Goal: Transaction & Acquisition: Purchase product/service

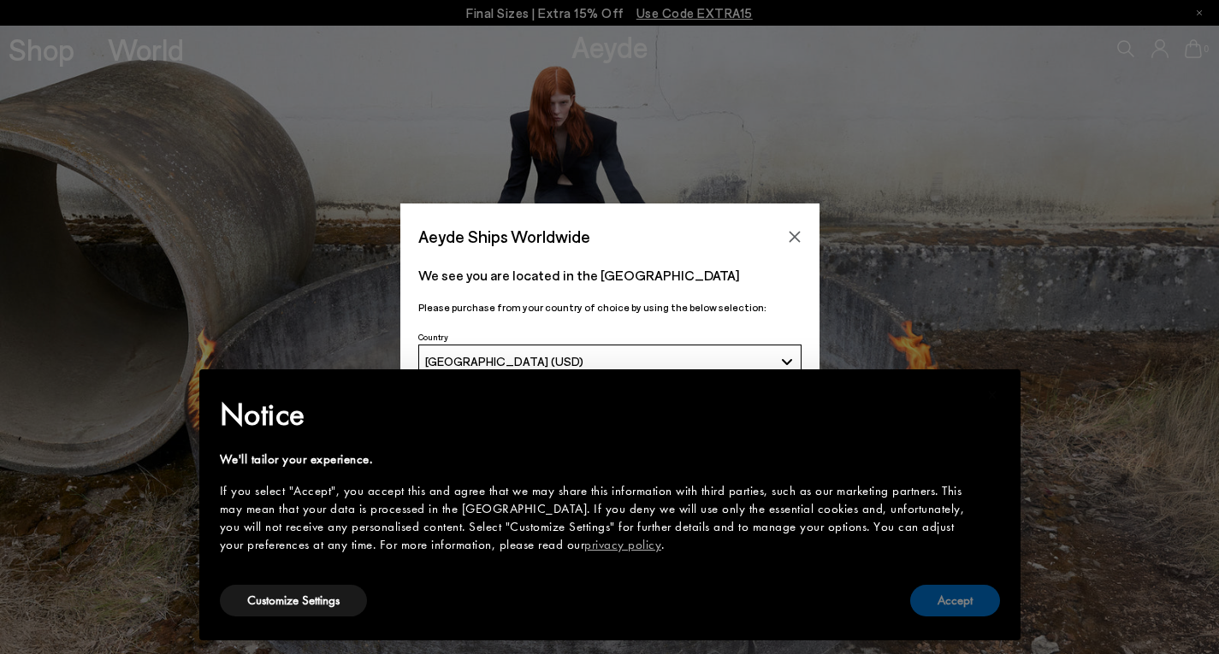
click at [928, 596] on button "Accept" at bounding box center [955, 601] width 90 height 32
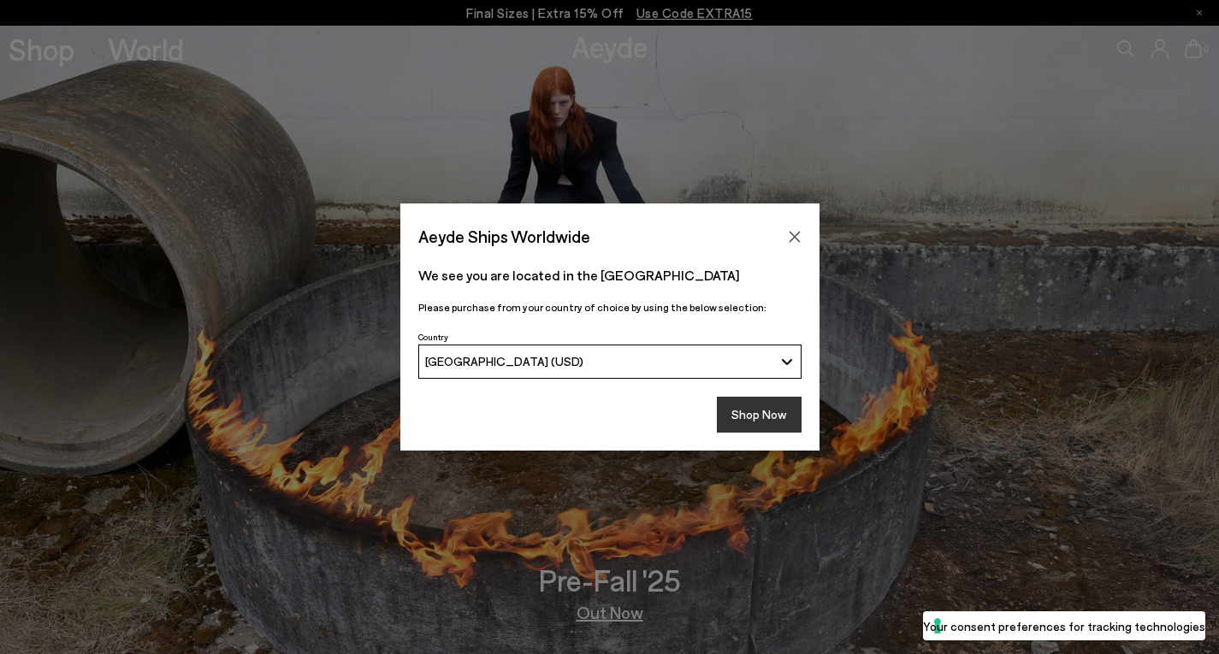
click at [772, 414] on button "Shop Now" at bounding box center [759, 415] width 85 height 36
click at [767, 408] on button "Shop Now" at bounding box center [759, 415] width 85 height 36
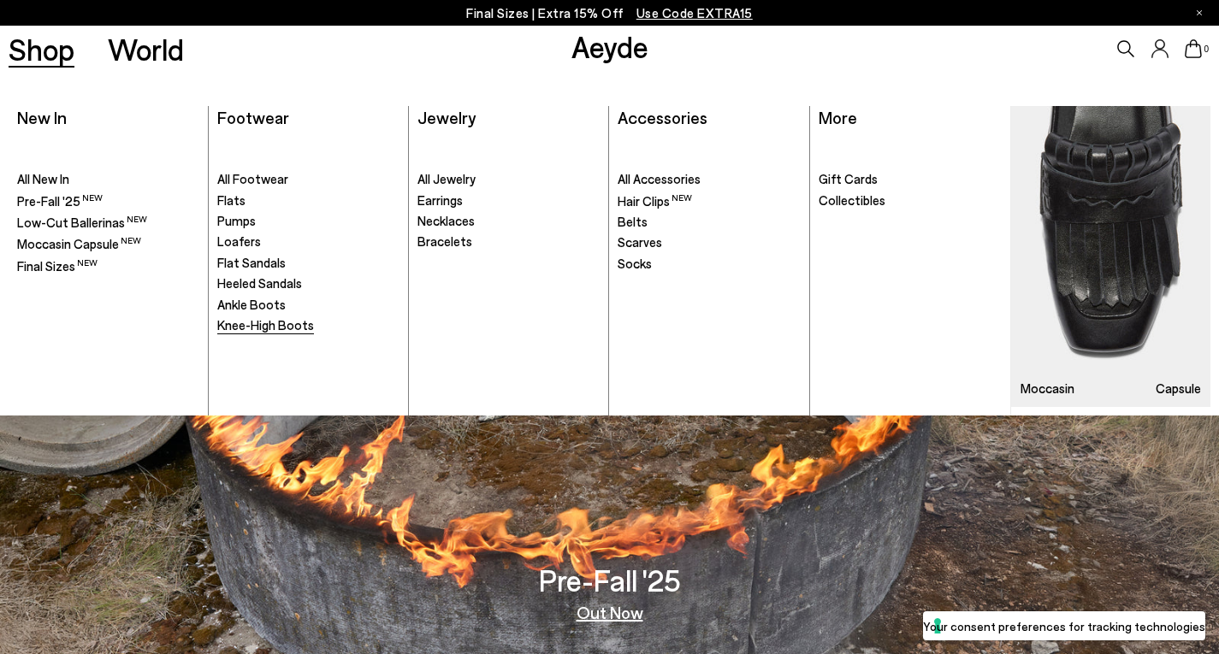
click at [234, 325] on span "Knee-High Boots" at bounding box center [265, 324] width 97 height 15
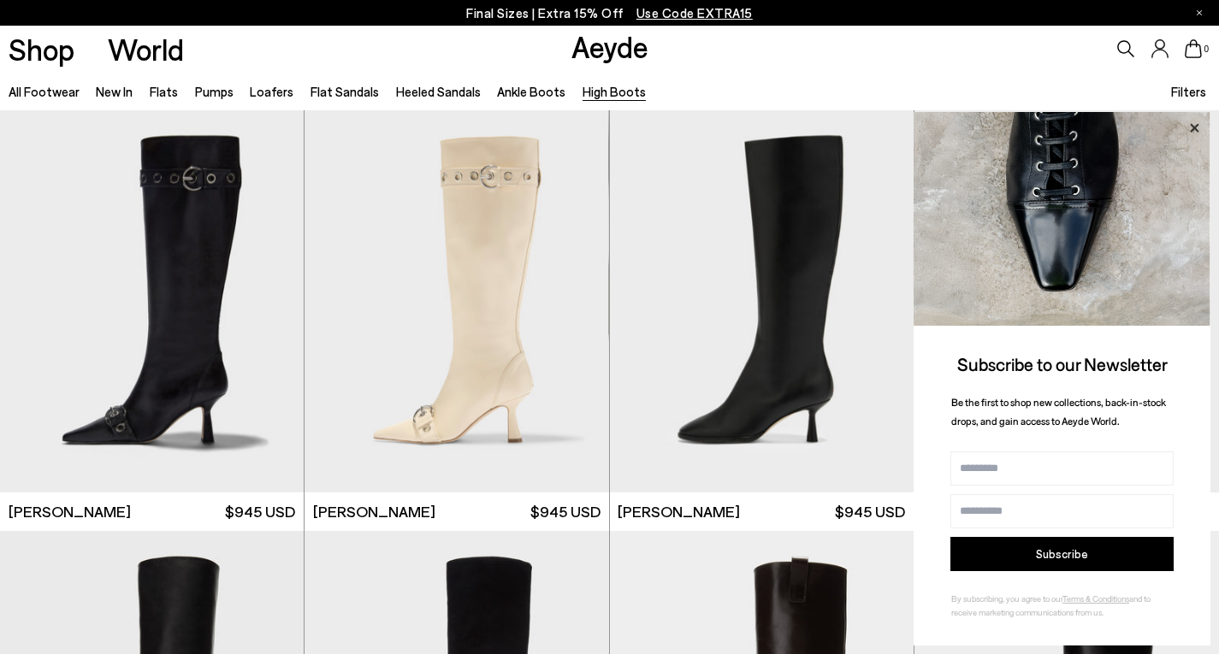
click at [1189, 129] on icon at bounding box center [1194, 128] width 22 height 22
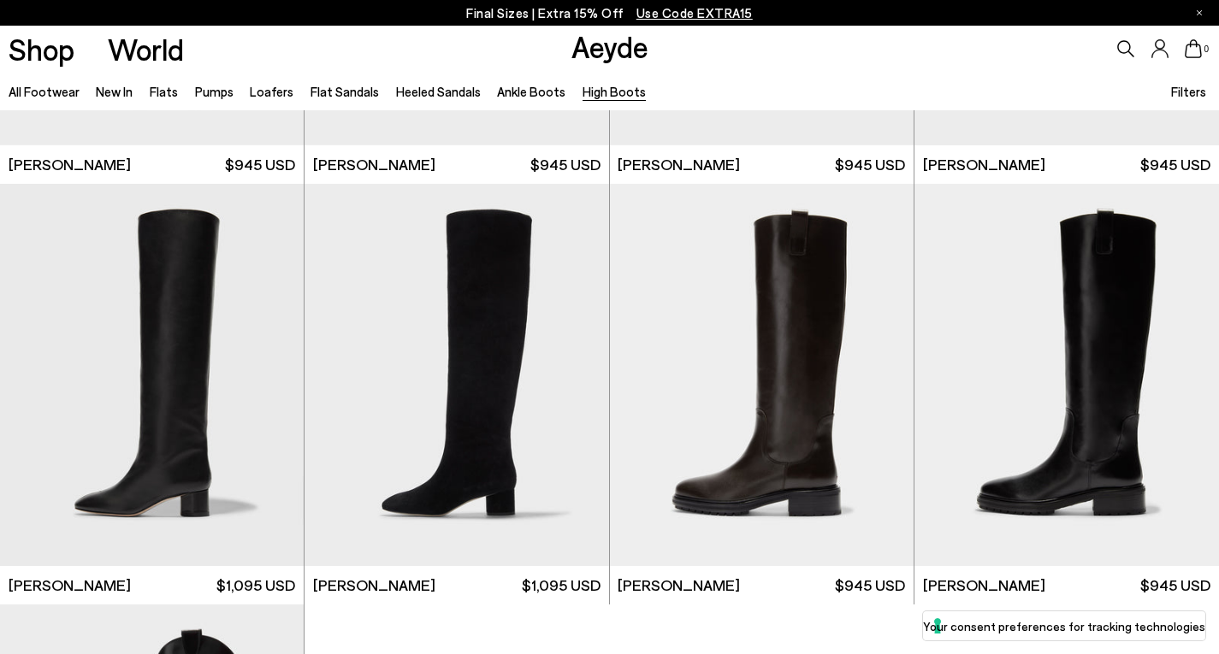
scroll to position [352, 0]
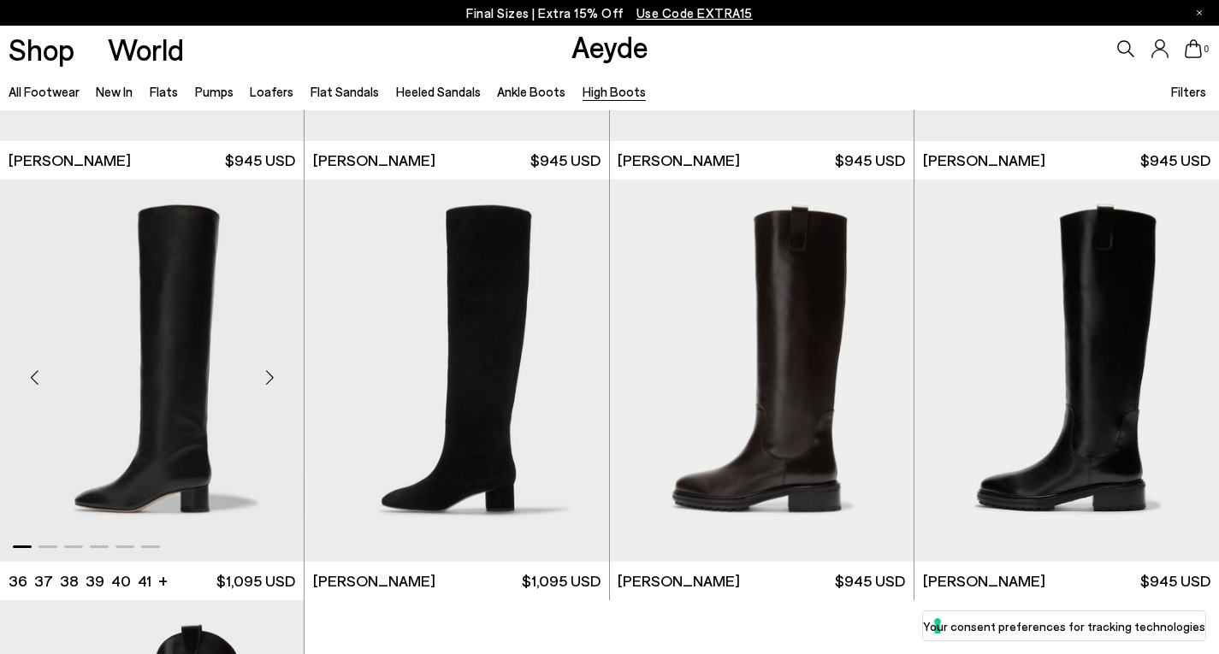
click at [267, 384] on div "Next slide" at bounding box center [269, 377] width 51 height 51
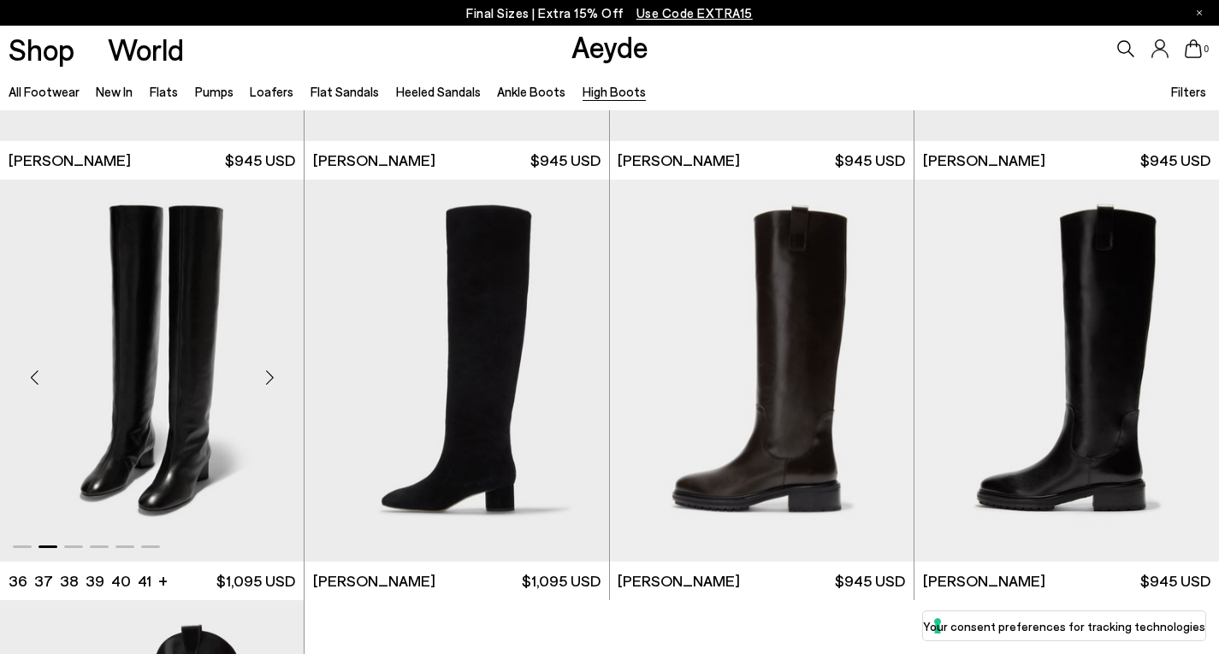
click at [267, 384] on div "Next slide" at bounding box center [269, 377] width 51 height 51
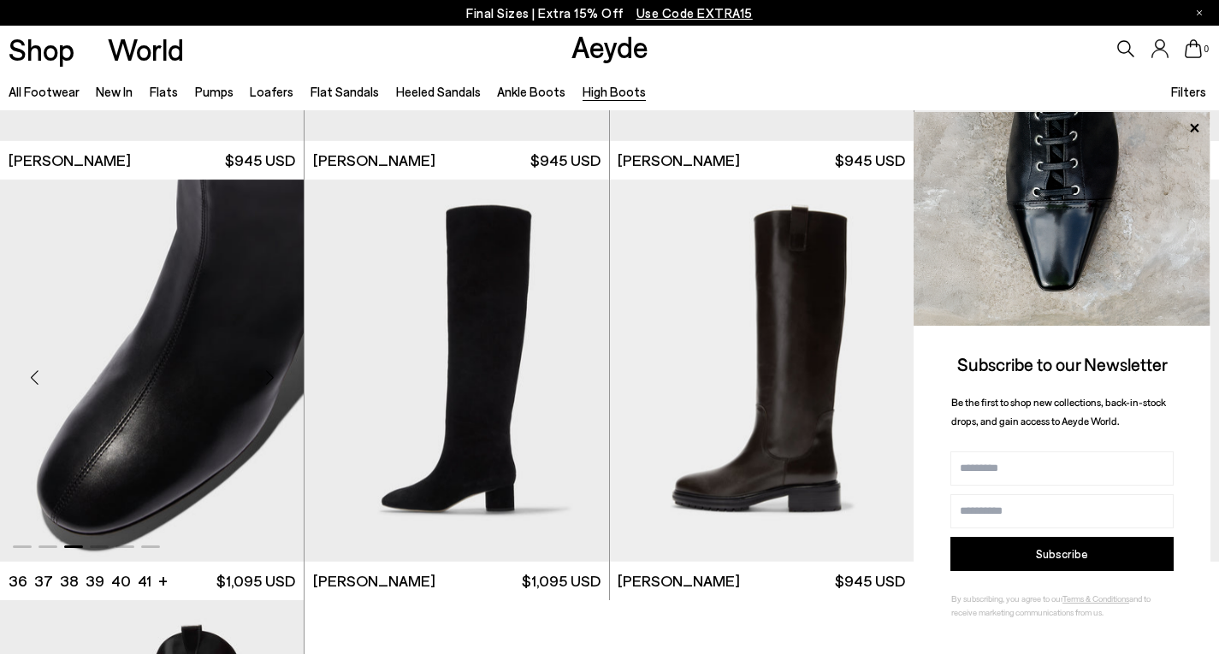
click at [267, 384] on div "Next slide" at bounding box center [269, 377] width 51 height 51
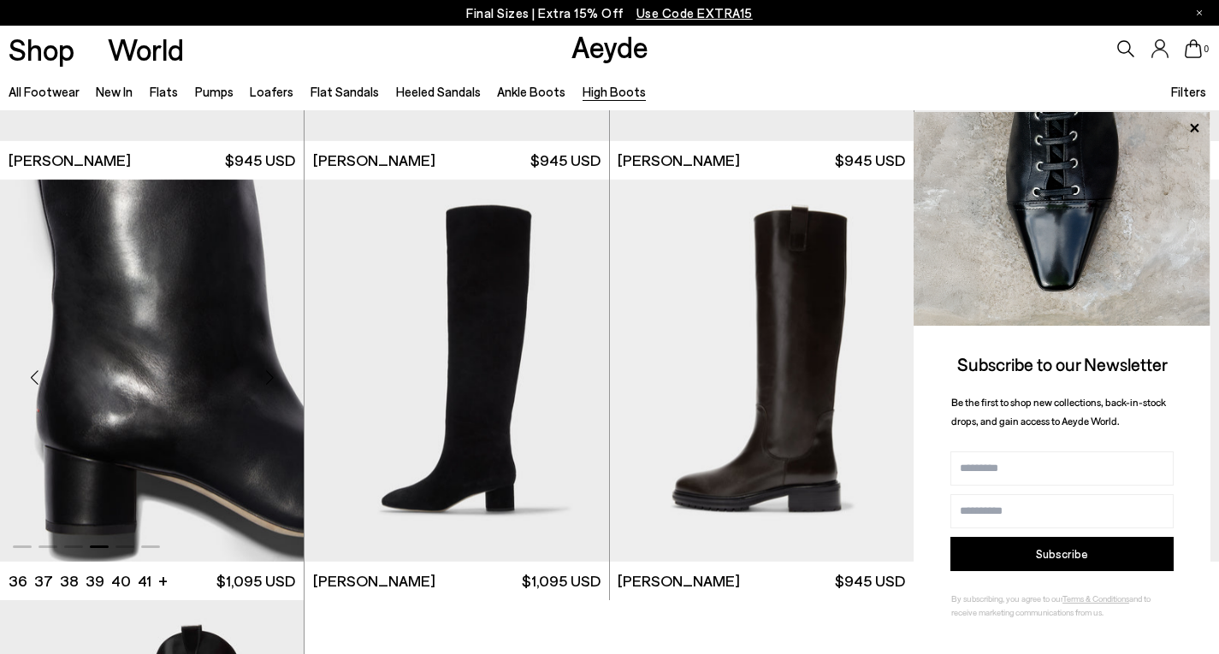
click at [267, 384] on div "Next slide" at bounding box center [269, 377] width 51 height 51
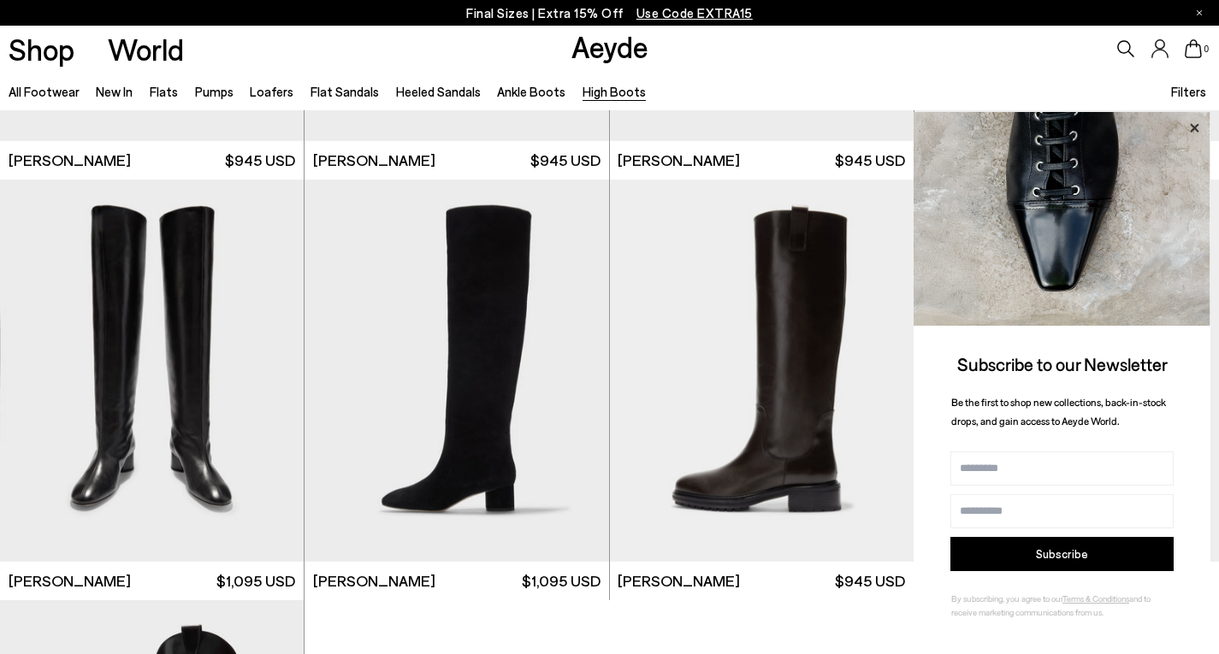
click at [1192, 127] on icon at bounding box center [1194, 127] width 9 height 9
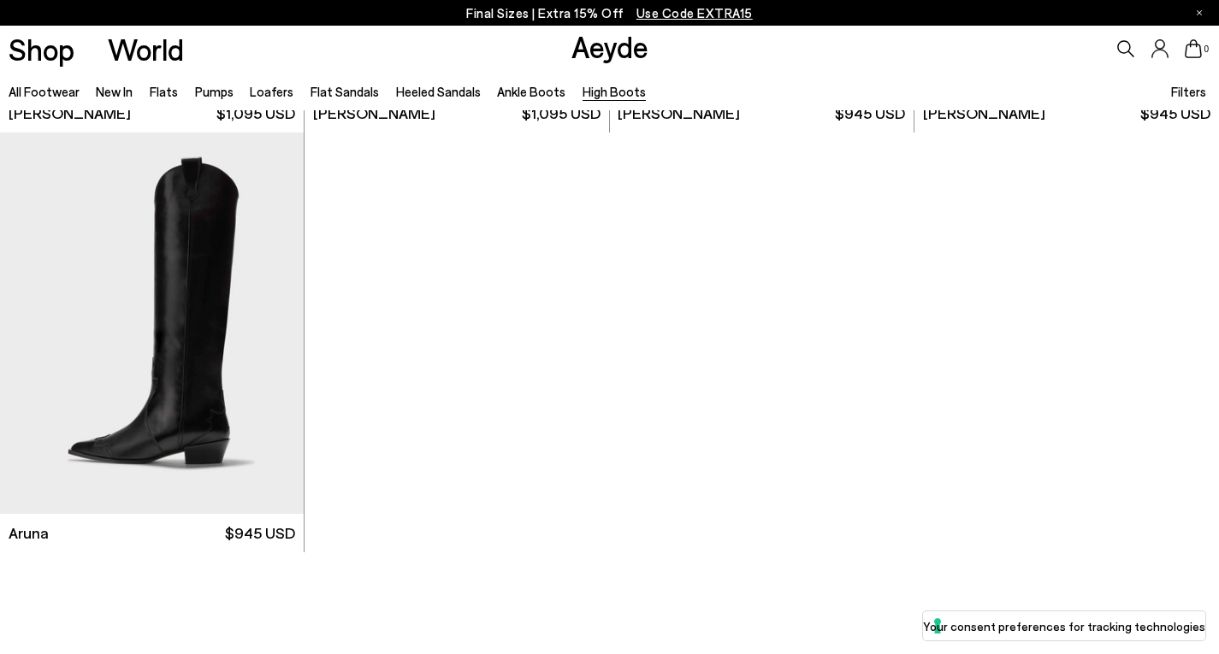
scroll to position [820, 0]
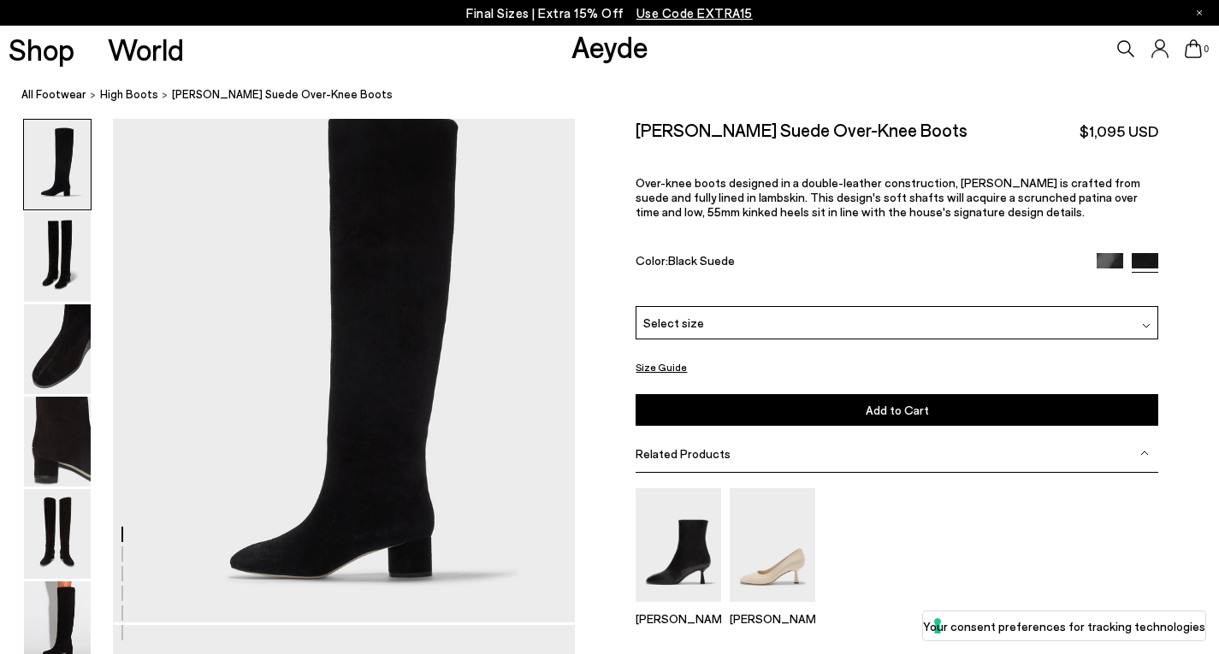
scroll to position [34, 0]
click at [52, 629] on img at bounding box center [57, 627] width 67 height 90
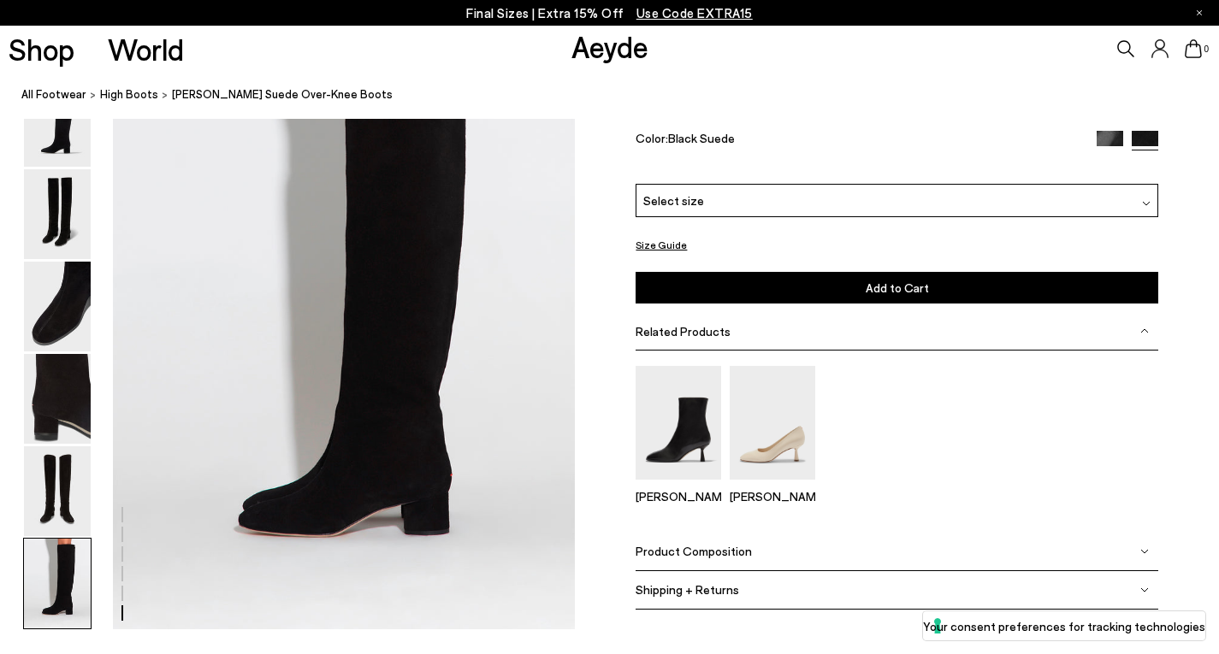
scroll to position [3132, 0]
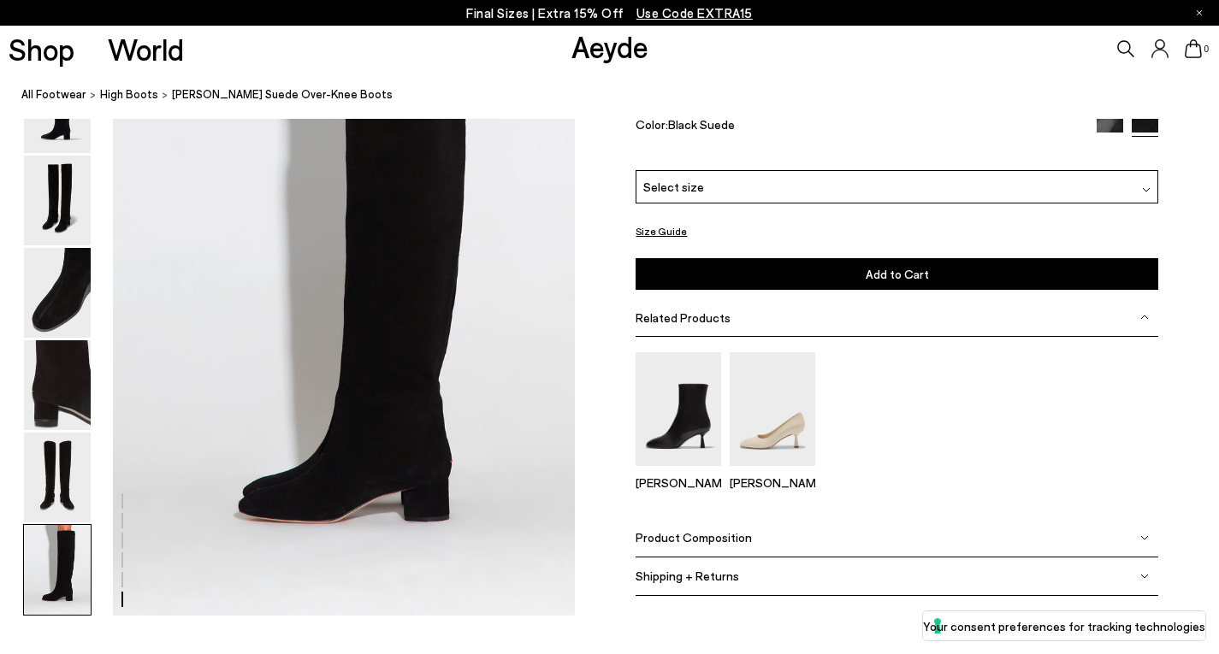
click at [62, 567] on img at bounding box center [57, 570] width 67 height 90
drag, startPoint x: 221, startPoint y: 409, endPoint x: 191, endPoint y: 549, distance: 143.5
click at [64, 463] on img at bounding box center [57, 478] width 67 height 90
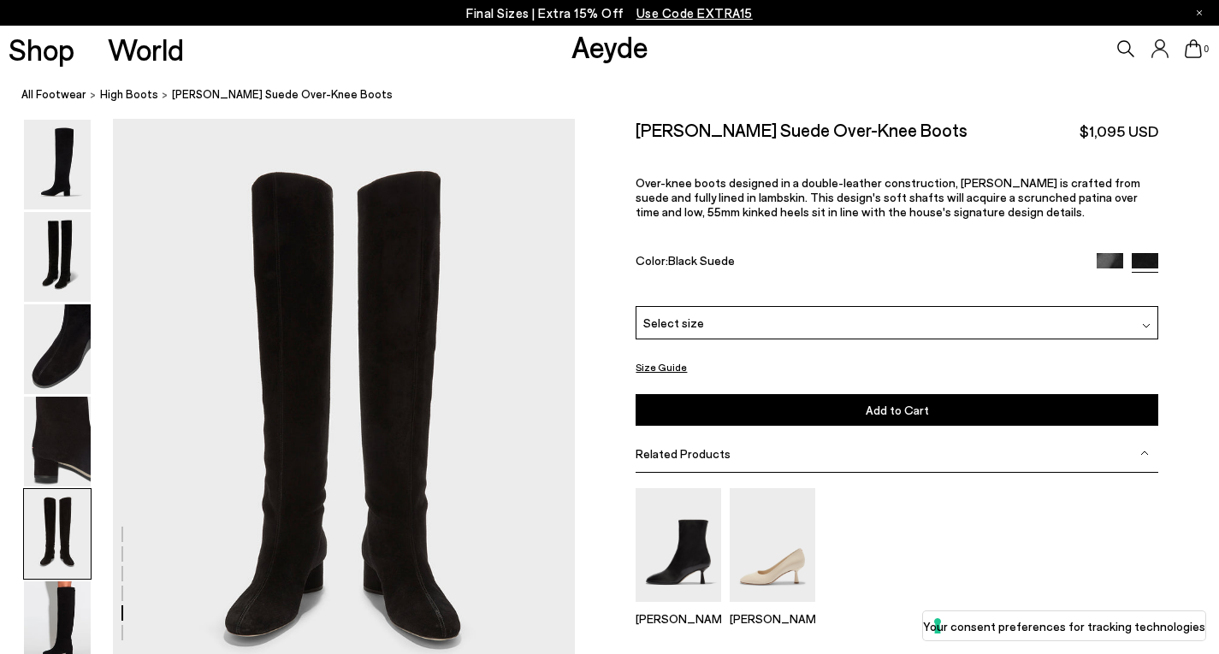
scroll to position [2396, 0]
click at [54, 587] on img at bounding box center [57, 627] width 67 height 90
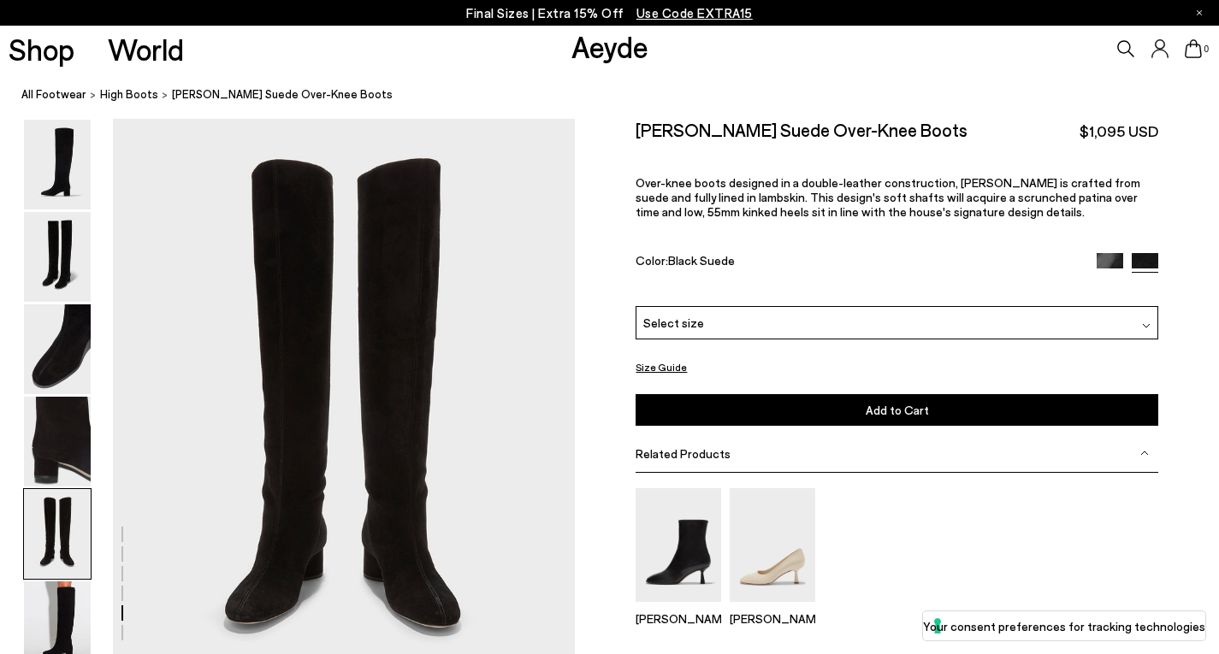
scroll to position [2414, 0]
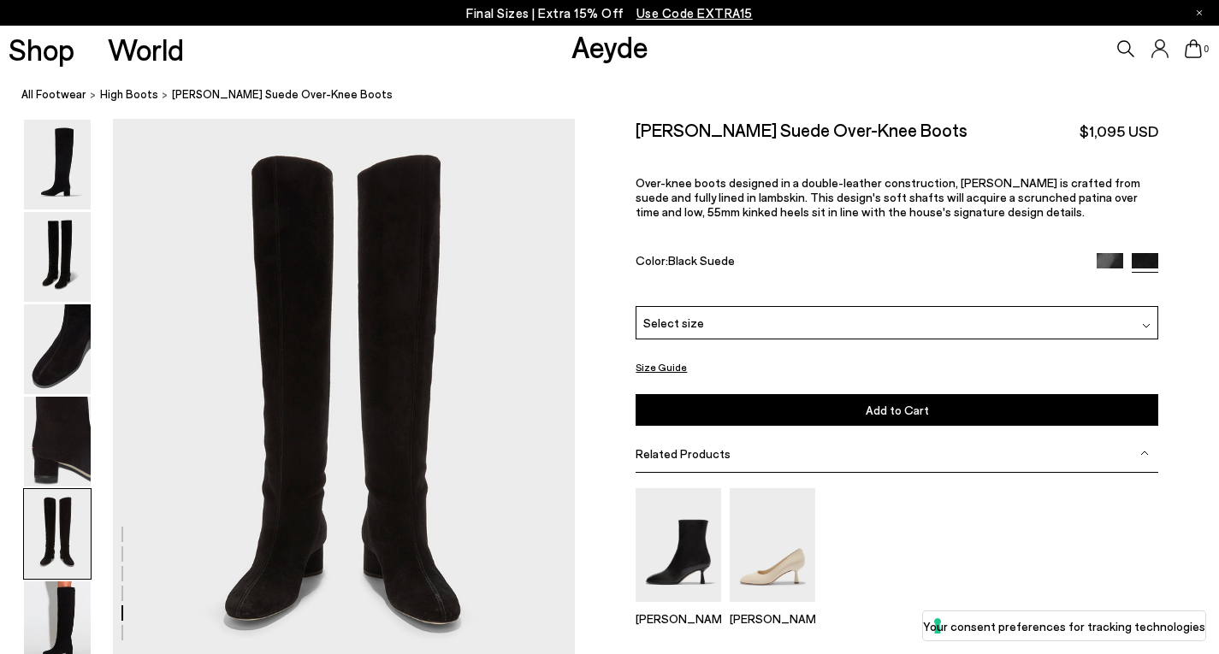
click at [1104, 253] on img at bounding box center [1110, 266] width 27 height 27
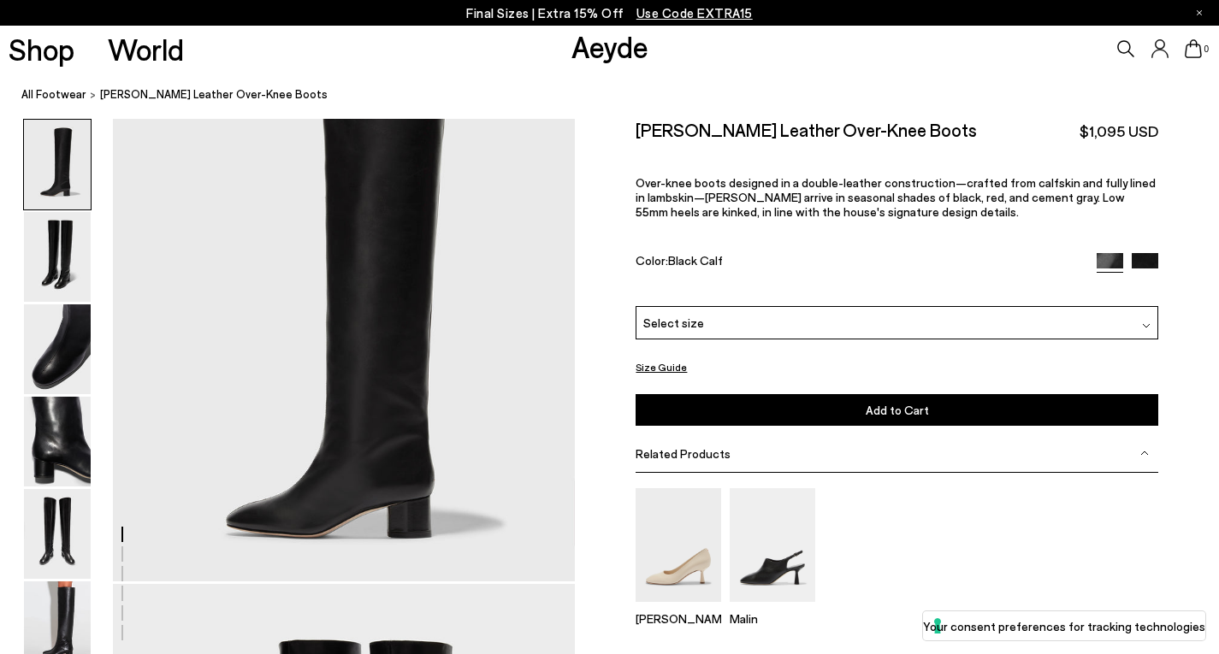
scroll to position [76, 0]
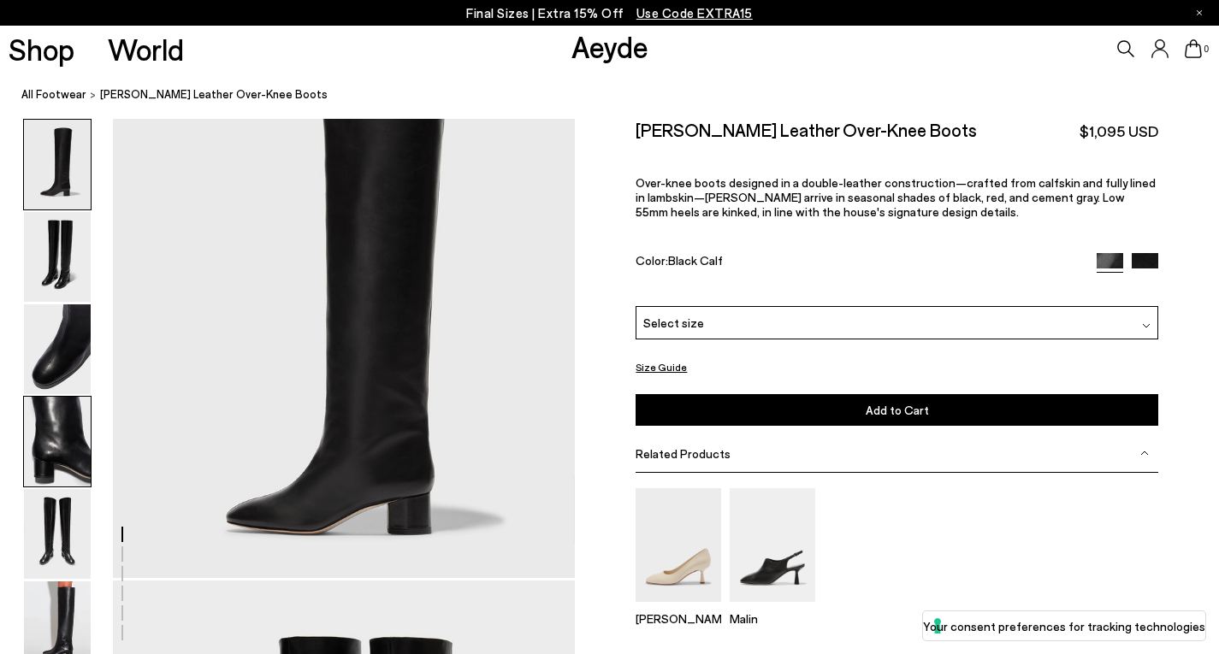
click at [66, 465] on img at bounding box center [57, 442] width 67 height 90
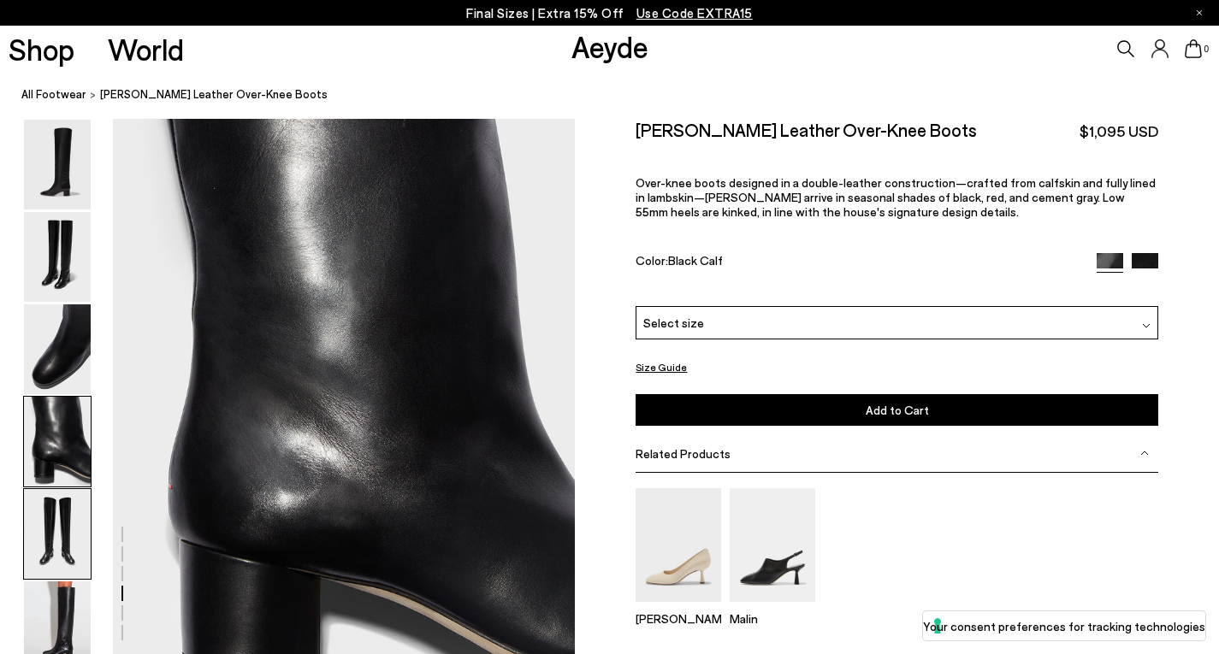
click at [53, 516] on img at bounding box center [57, 534] width 67 height 90
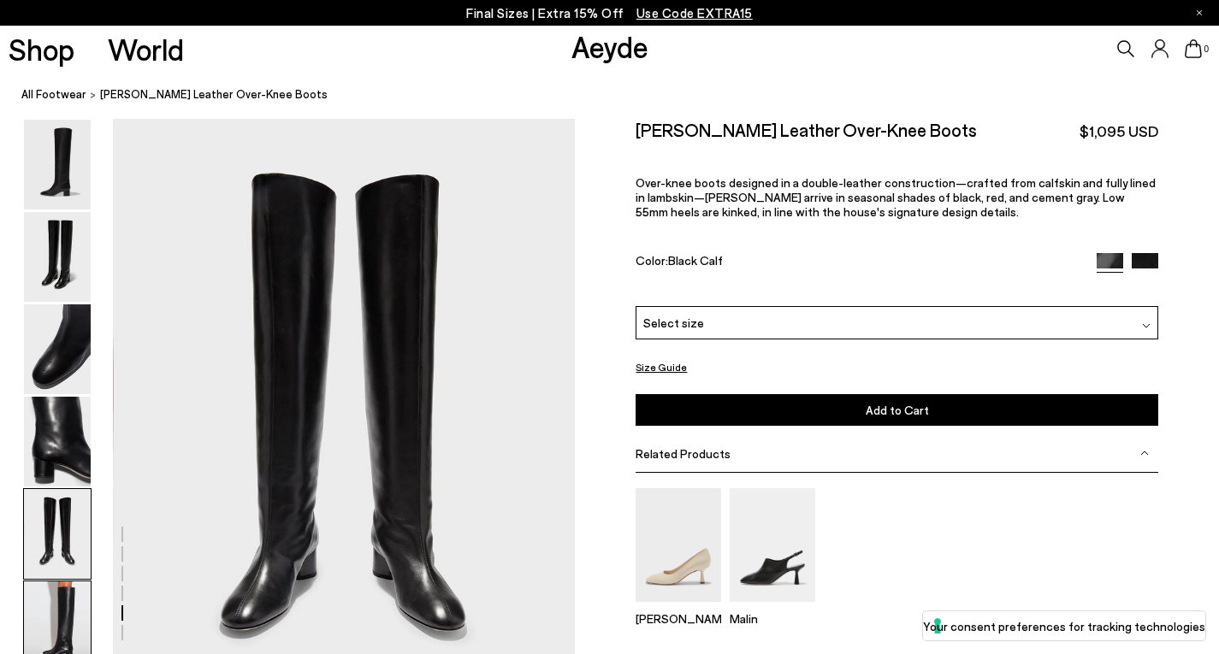
click at [58, 615] on img at bounding box center [57, 627] width 67 height 90
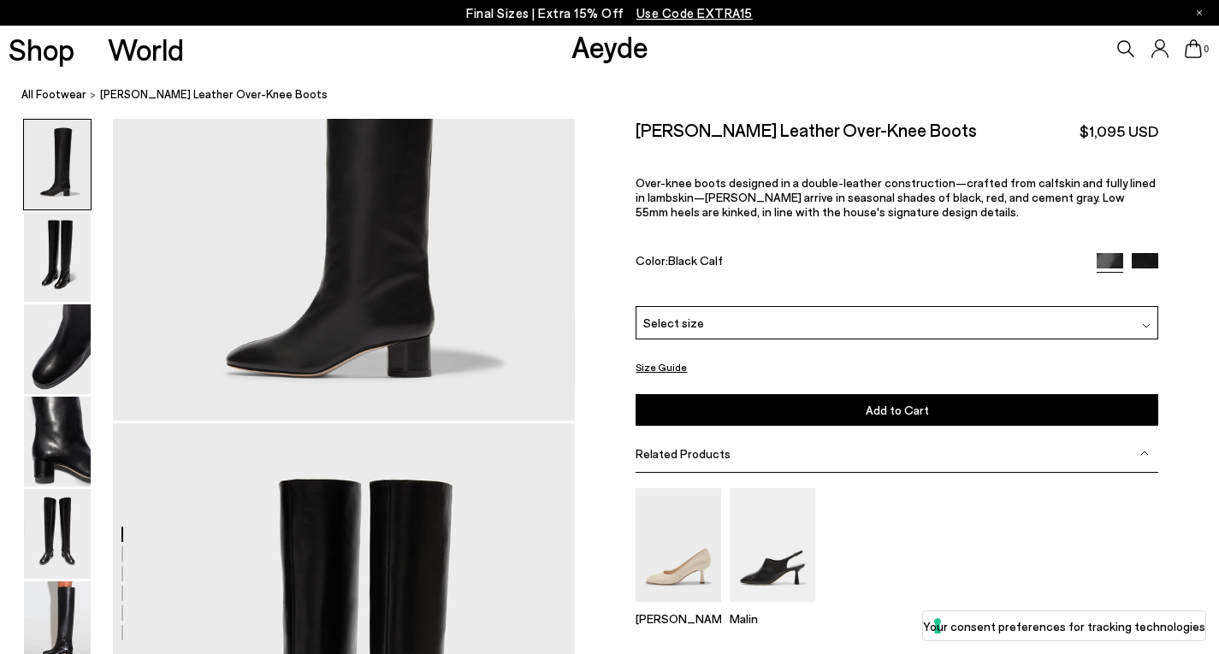
scroll to position [0, 0]
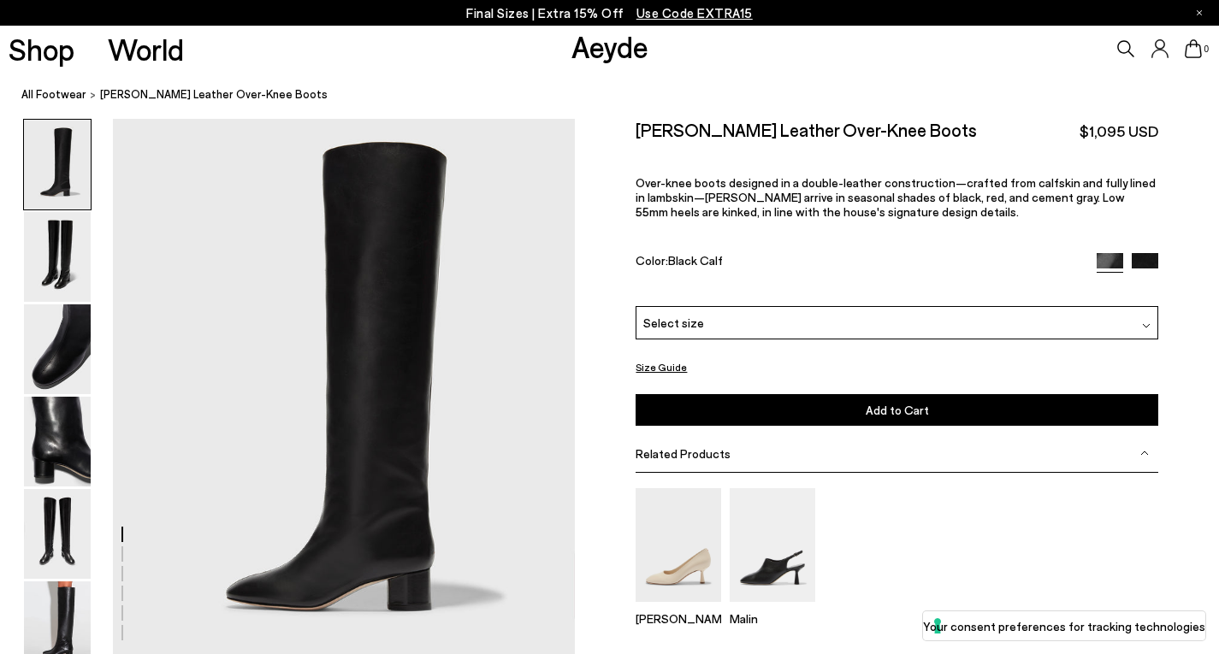
click at [538, 6] on p "Final Sizes | Extra 15% Off Use Code EXTRA15" at bounding box center [609, 13] width 287 height 21
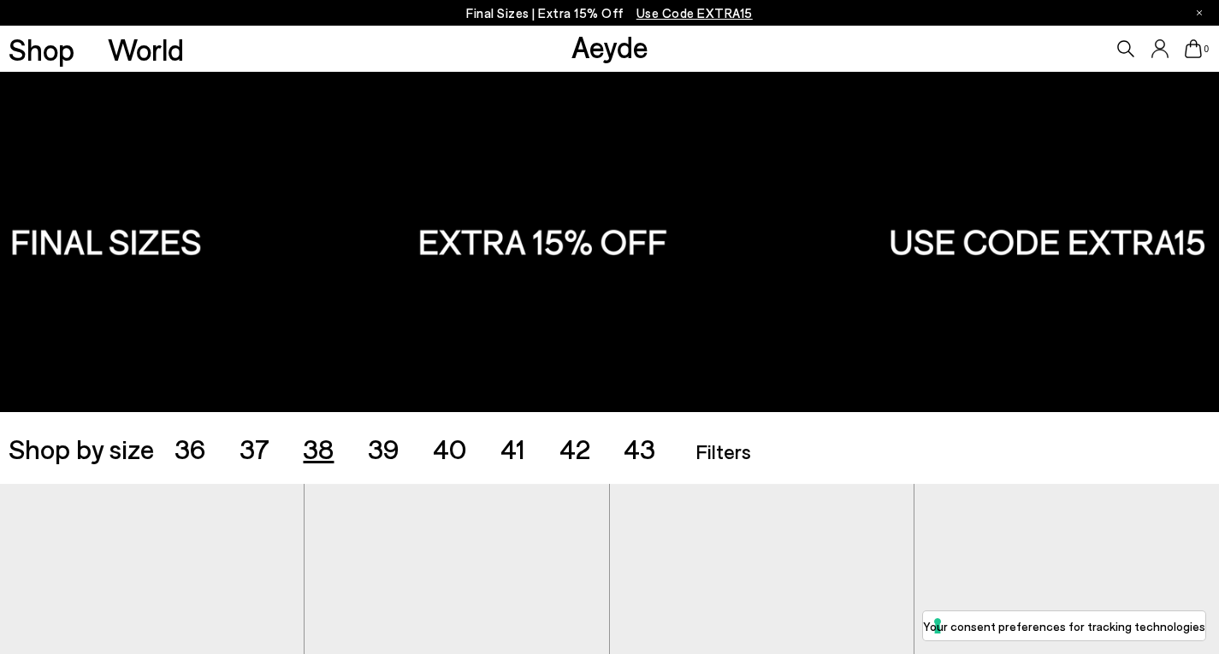
click at [311, 459] on span "38" at bounding box center [318, 448] width 31 height 33
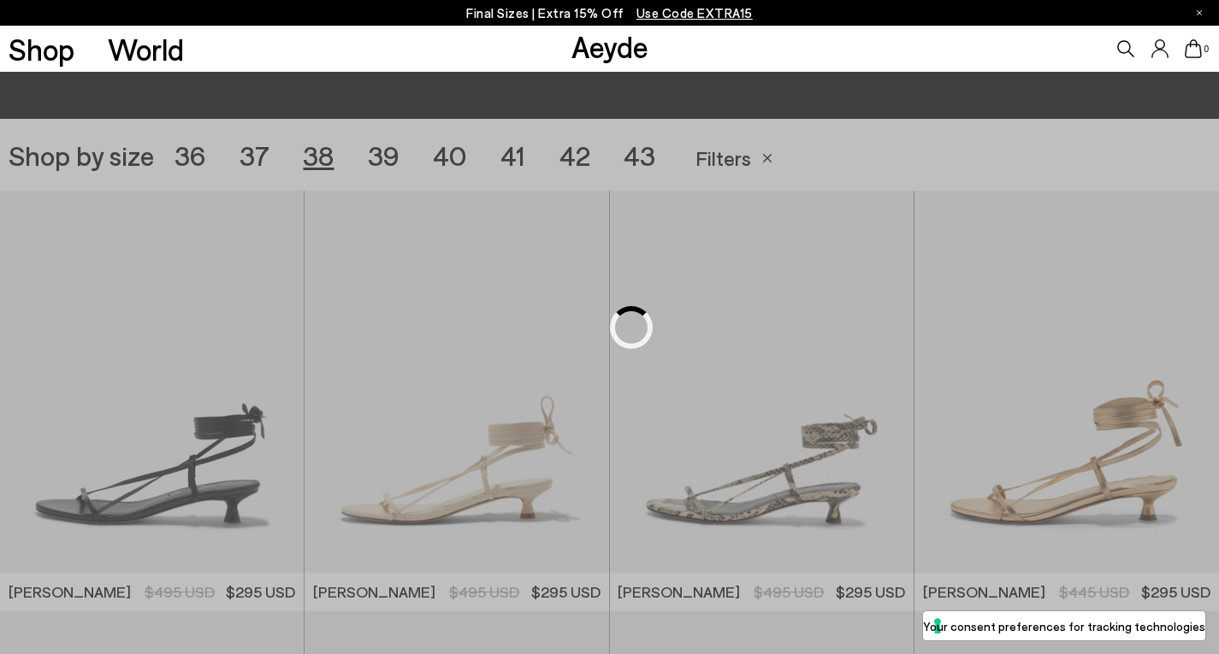
scroll to position [340, 0]
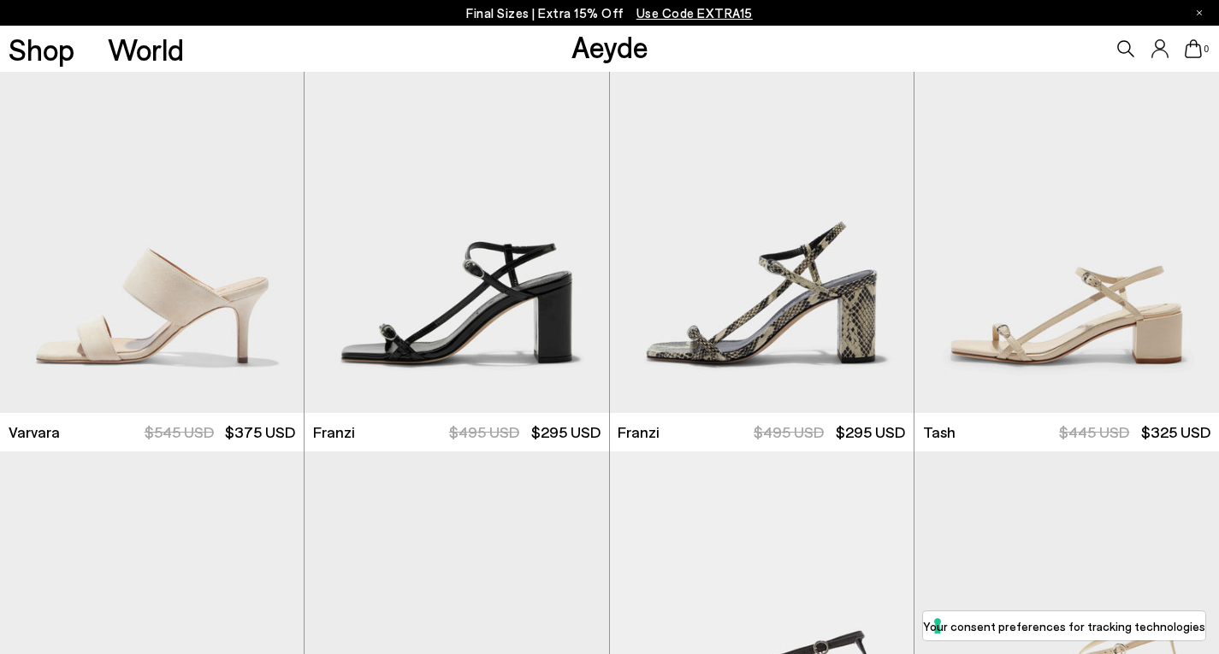
scroll to position [2985, 0]
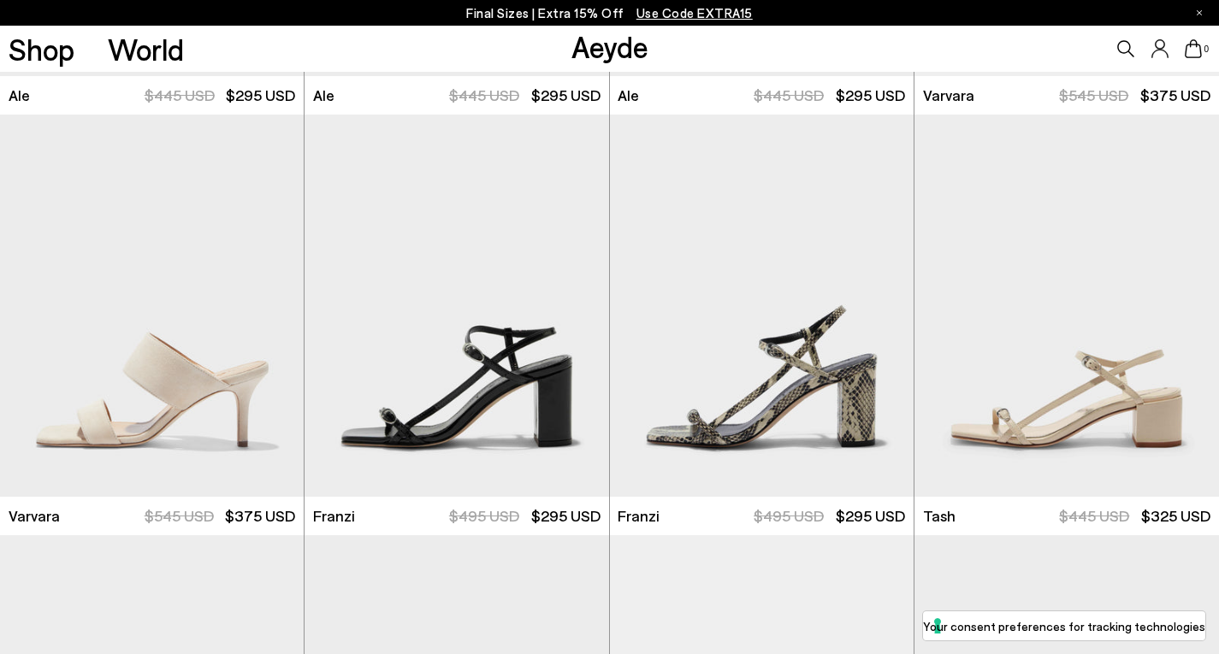
scroll to position [2879, 0]
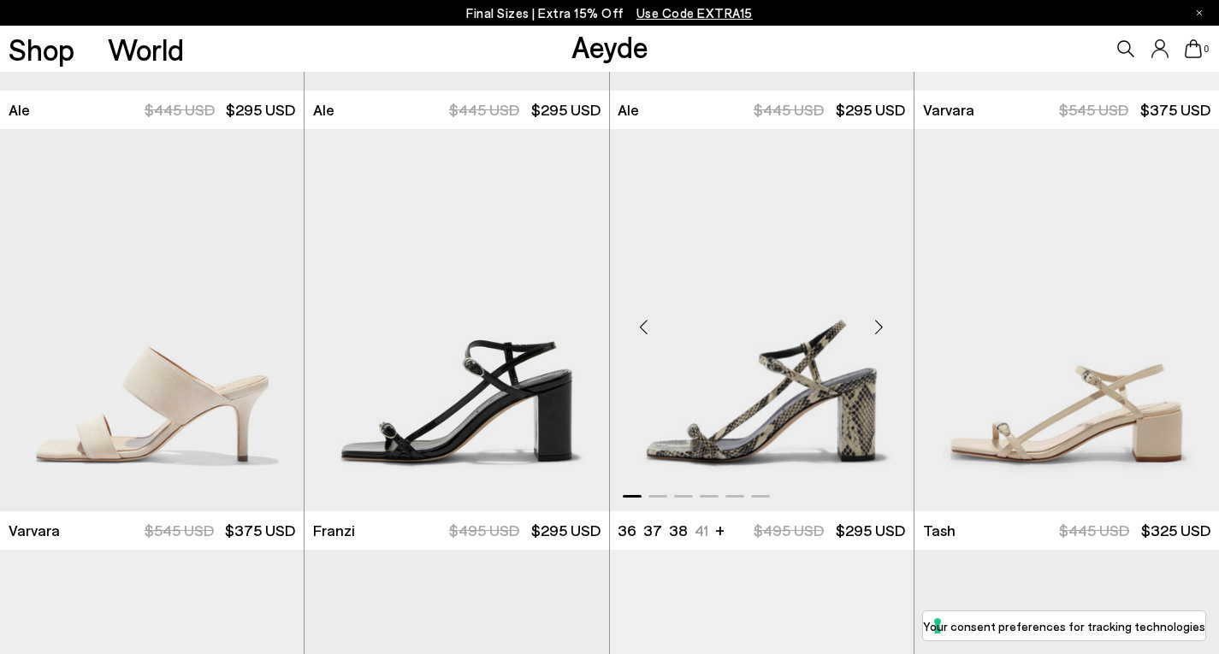
click at [797, 372] on img "1 / 6" at bounding box center [762, 320] width 304 height 382
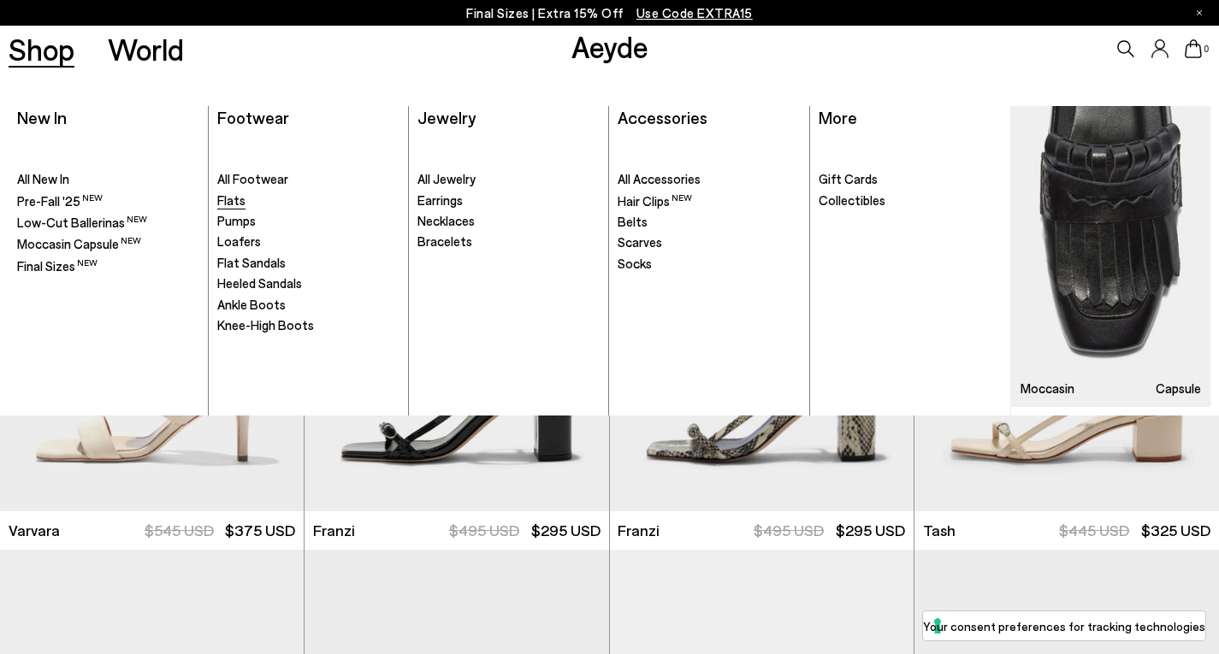
click at [233, 197] on span "Flats" at bounding box center [231, 199] width 28 height 15
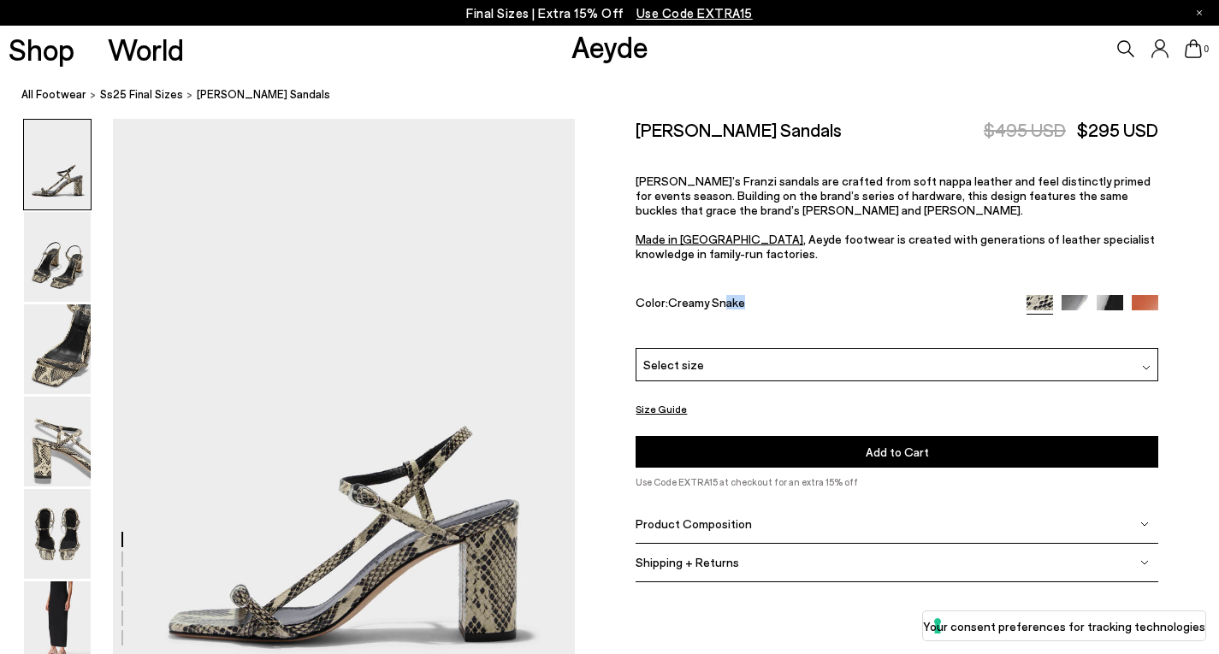
drag, startPoint x: 902, startPoint y: 281, endPoint x: 660, endPoint y: 311, distance: 243.8
click at [660, 311] on div "Franzi Leather Sandals $495 USD $295 USD Aeyde’s Franzi sandals are crafted fro…" at bounding box center [897, 312] width 522 height 387
click at [49, 584] on img at bounding box center [57, 627] width 67 height 90
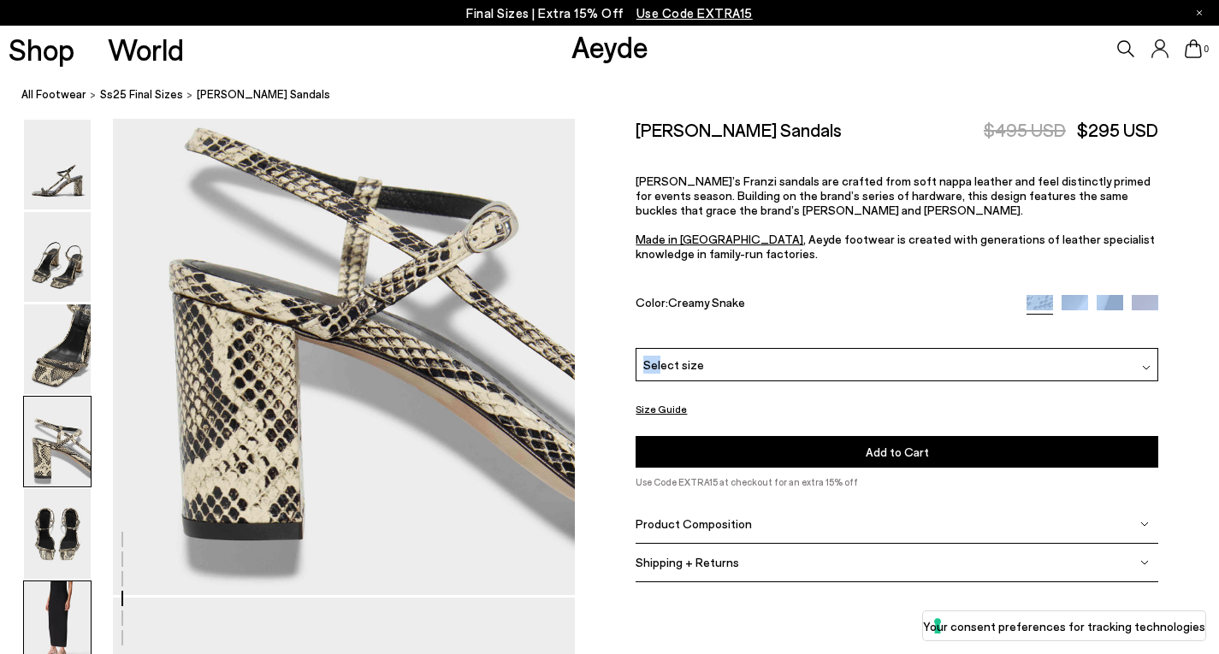
scroll to position [3212, 0]
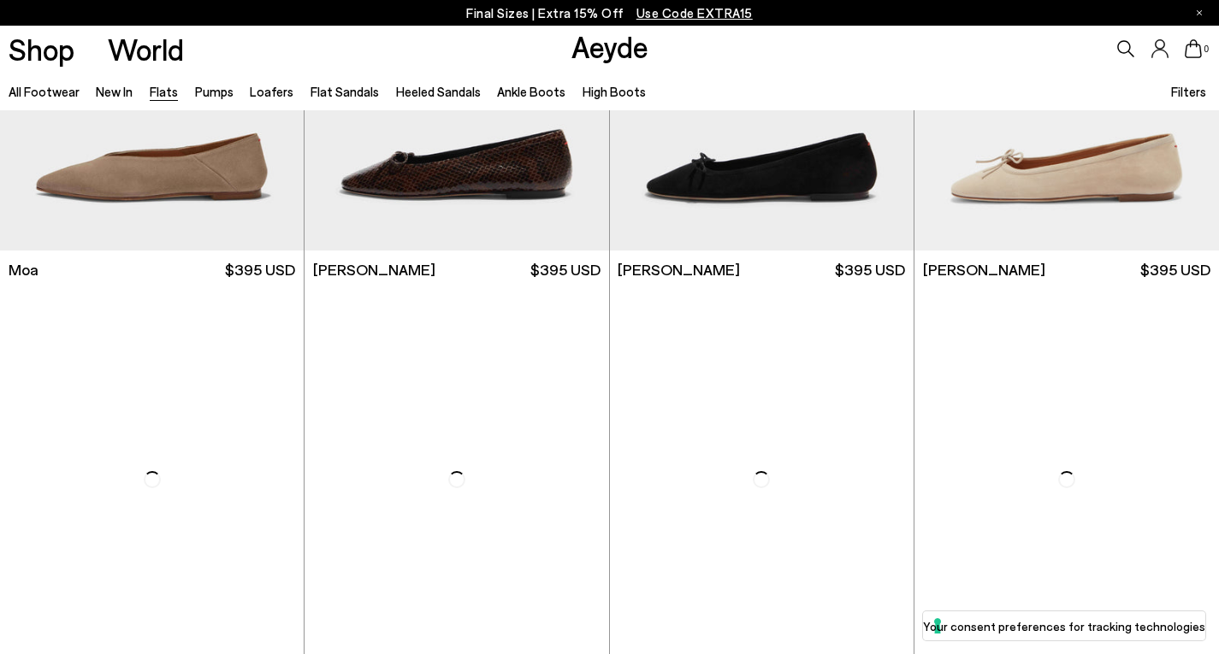
scroll to position [3202, 0]
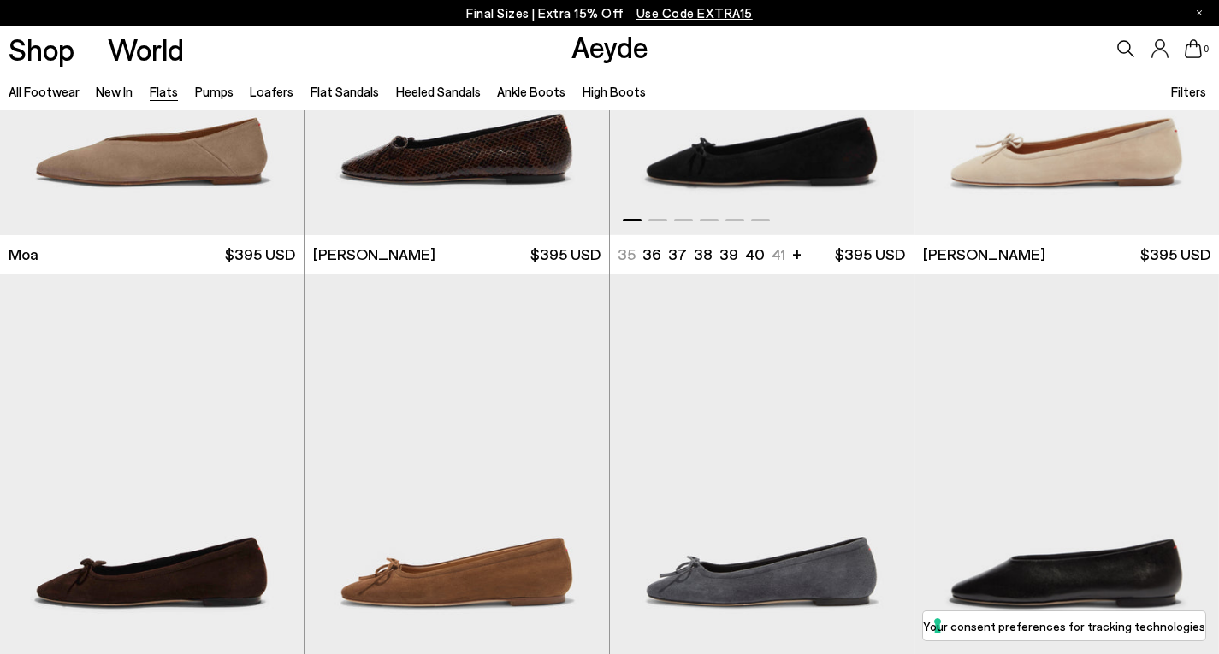
click at [658, 219] on span at bounding box center [657, 220] width 19 height 3
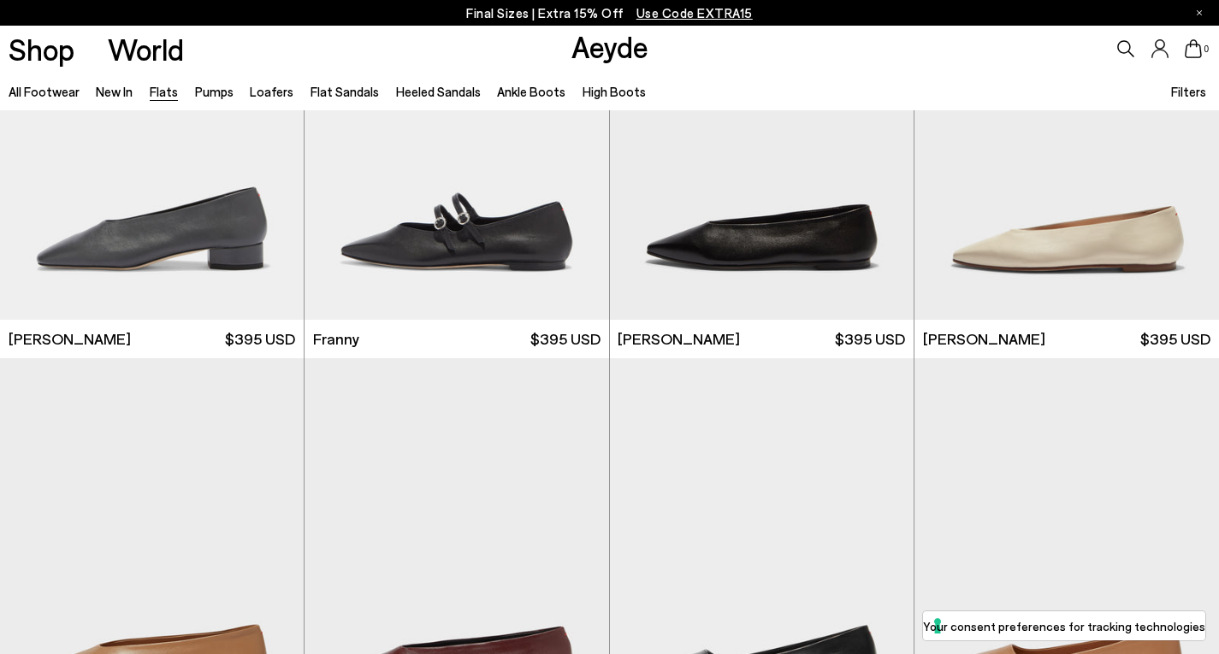
scroll to position [4828, 0]
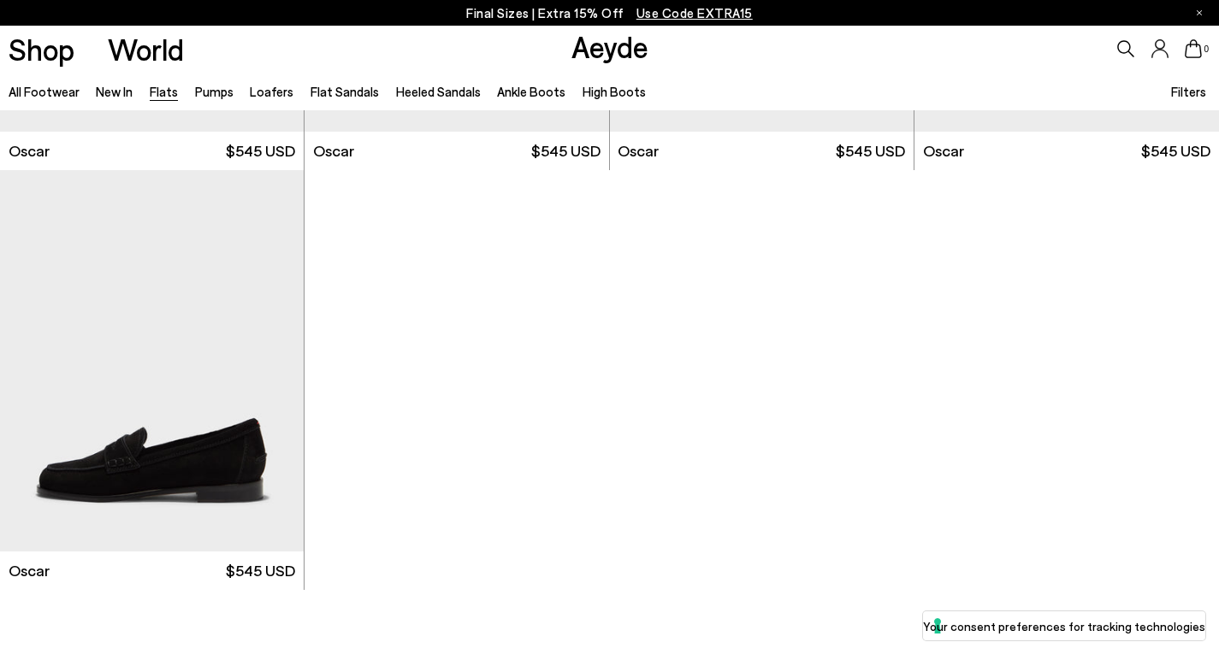
scroll to position [8856, 0]
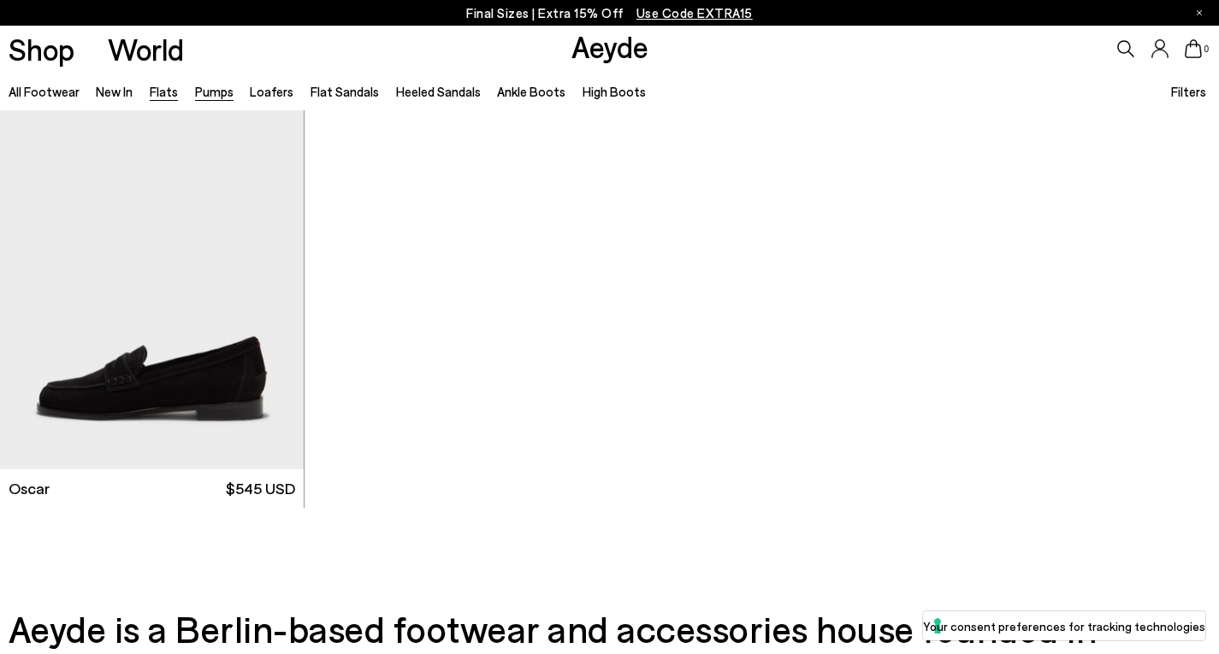
click at [220, 92] on link "Pumps" at bounding box center [214, 91] width 38 height 15
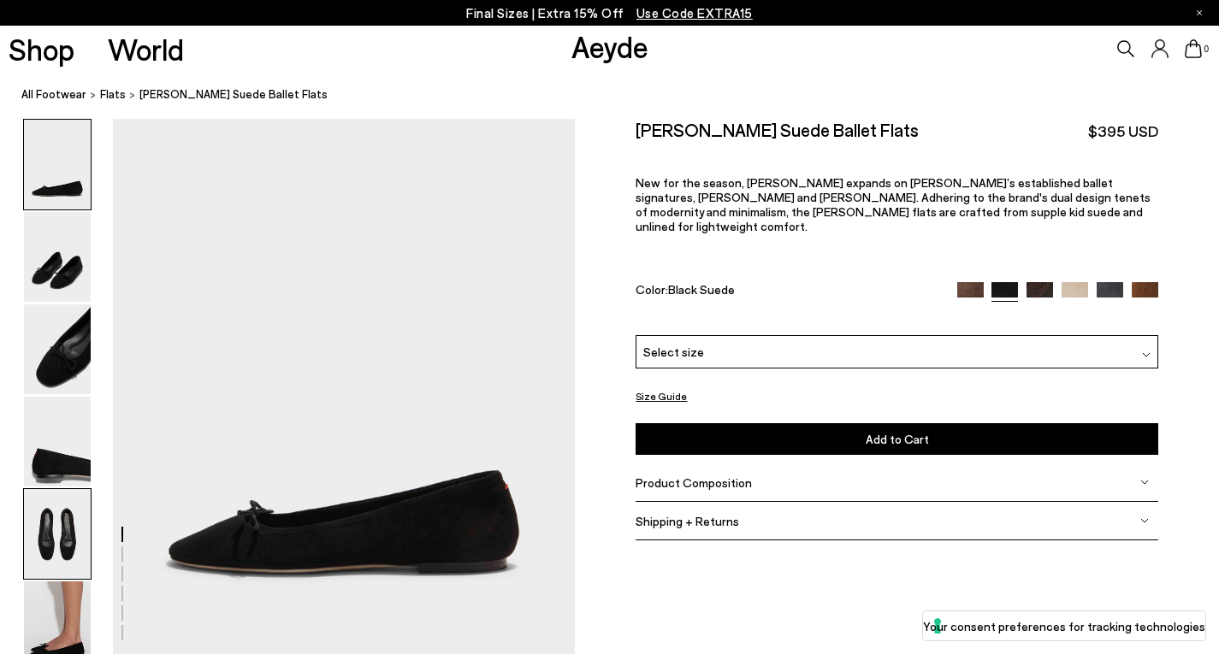
click at [46, 536] on img at bounding box center [57, 534] width 67 height 90
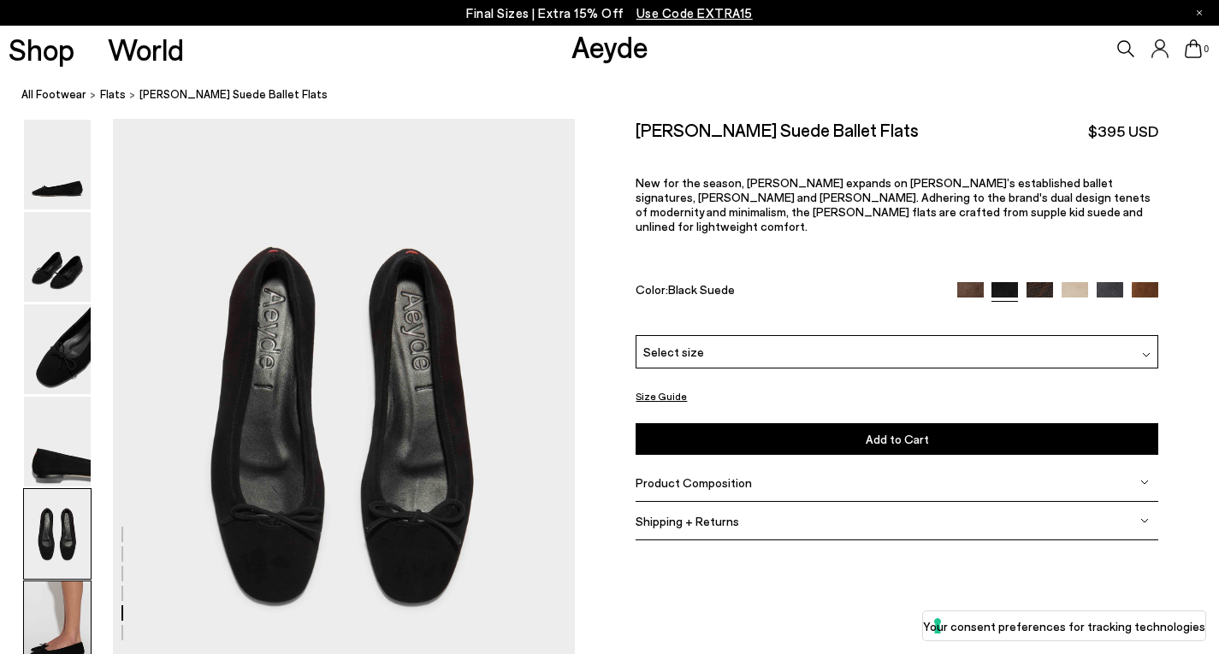
click at [80, 650] on img at bounding box center [57, 627] width 67 height 90
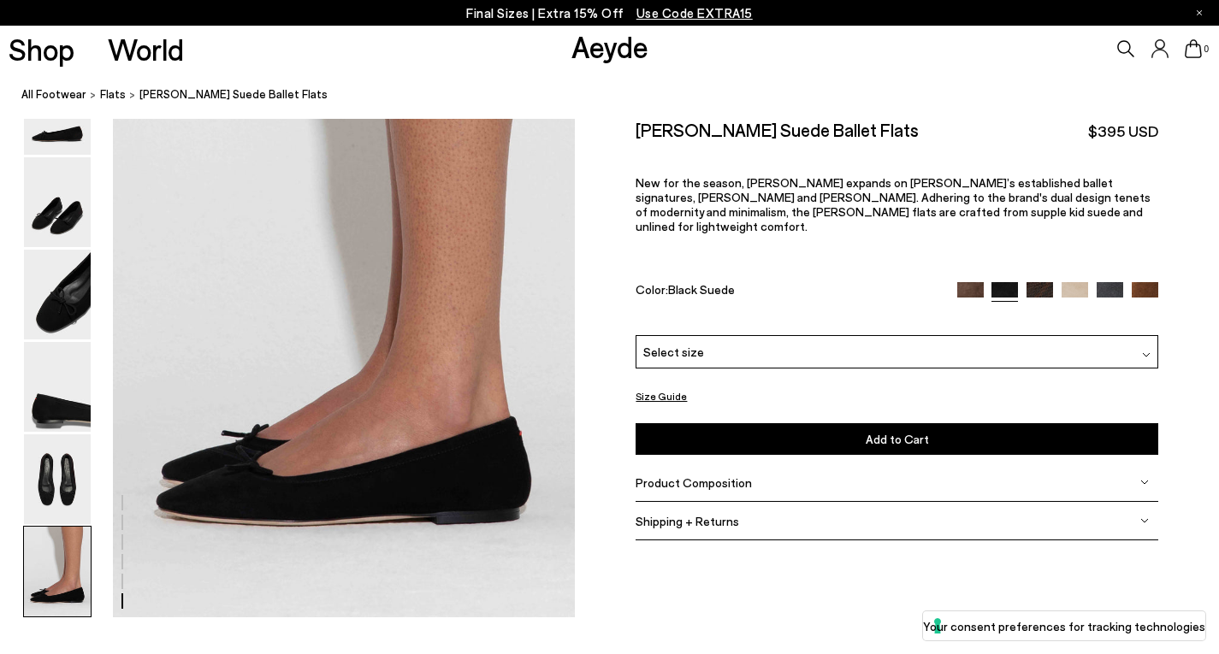
scroll to position [3132, 0]
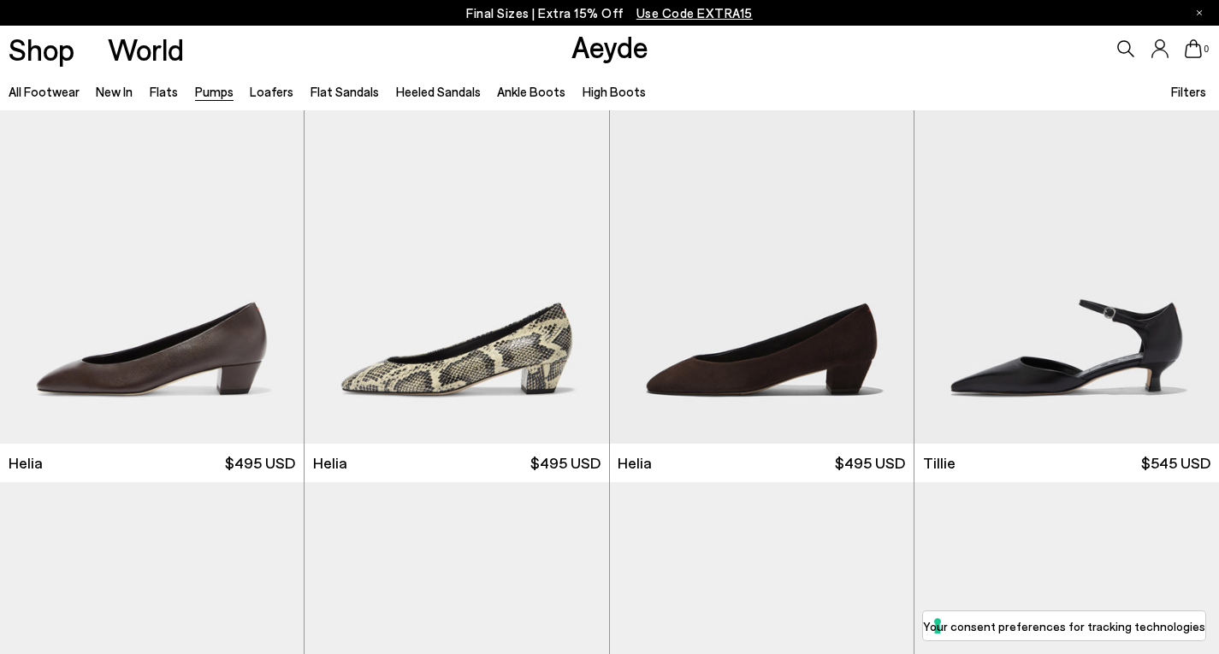
scroll to position [924, 0]
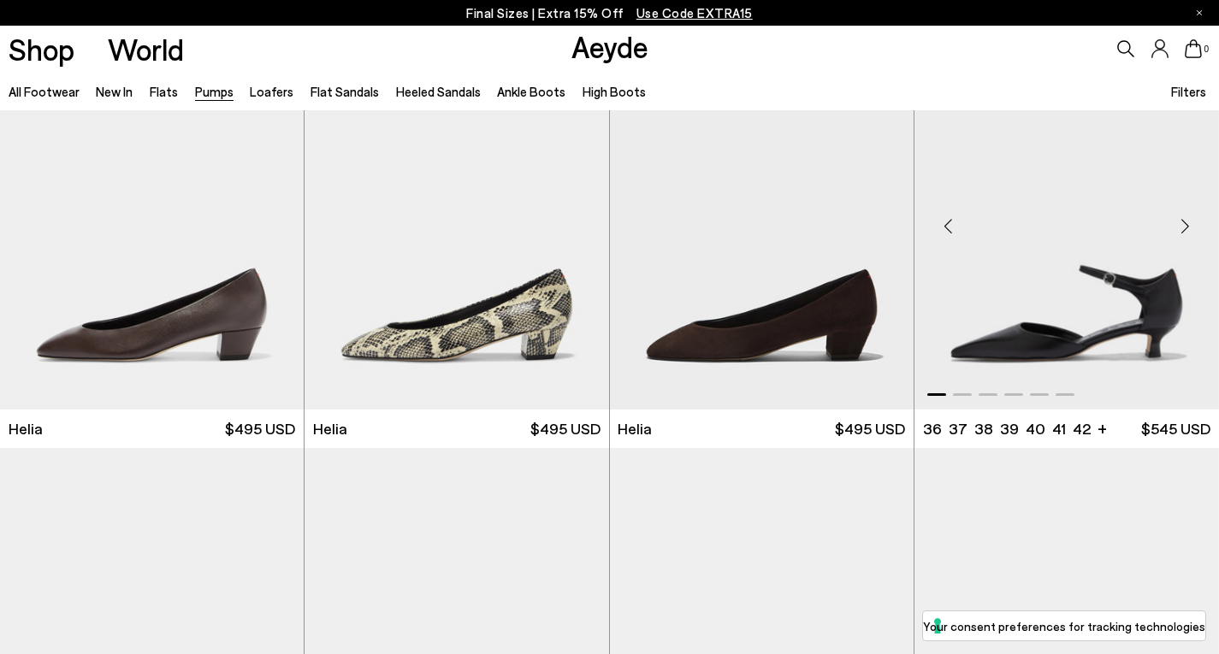
click at [1177, 225] on div "Next slide" at bounding box center [1184, 225] width 51 height 51
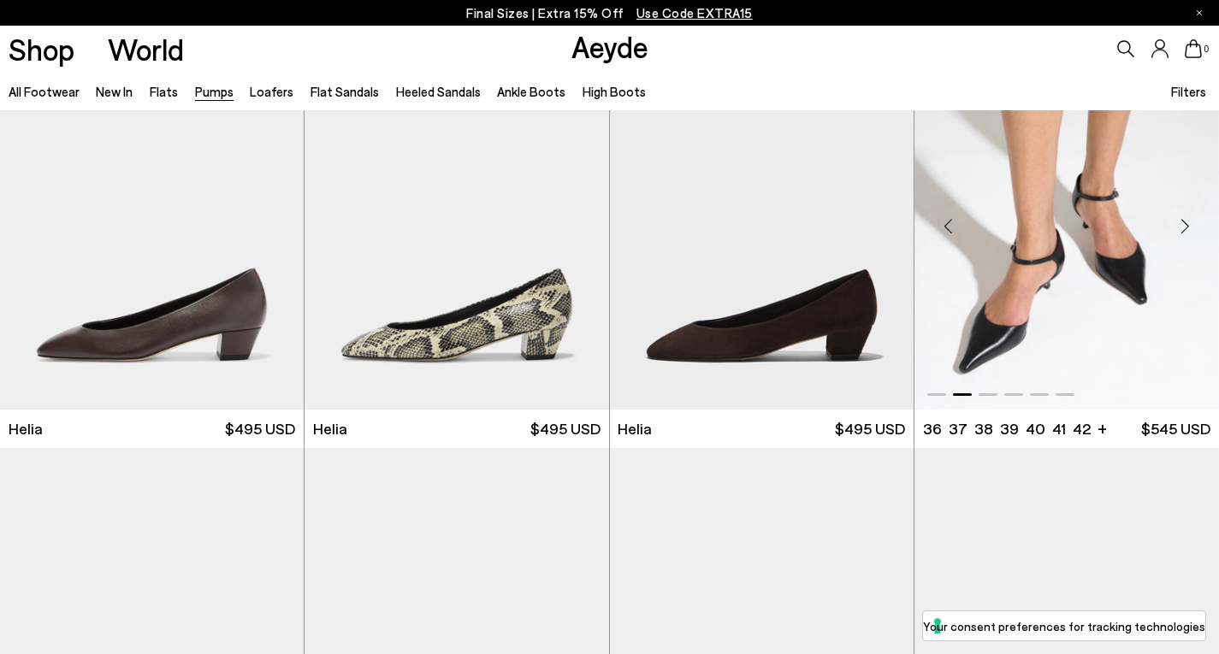
click at [1177, 225] on div "Next slide" at bounding box center [1184, 225] width 51 height 51
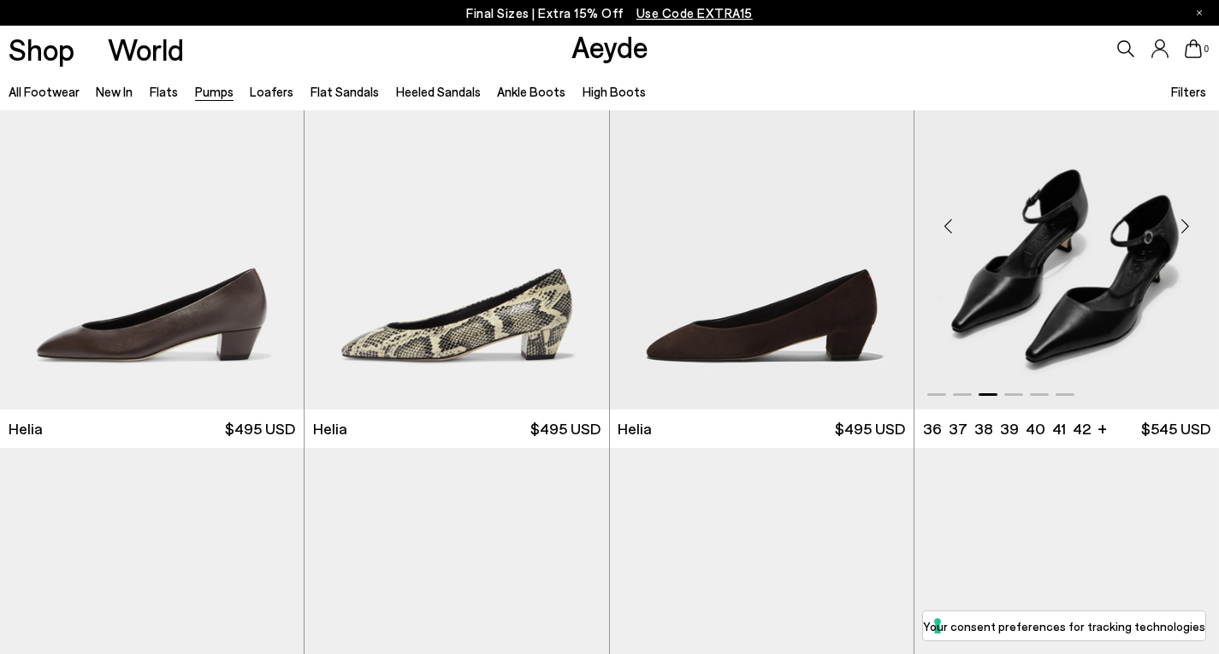
click at [1177, 225] on div "Next slide" at bounding box center [1184, 225] width 51 height 51
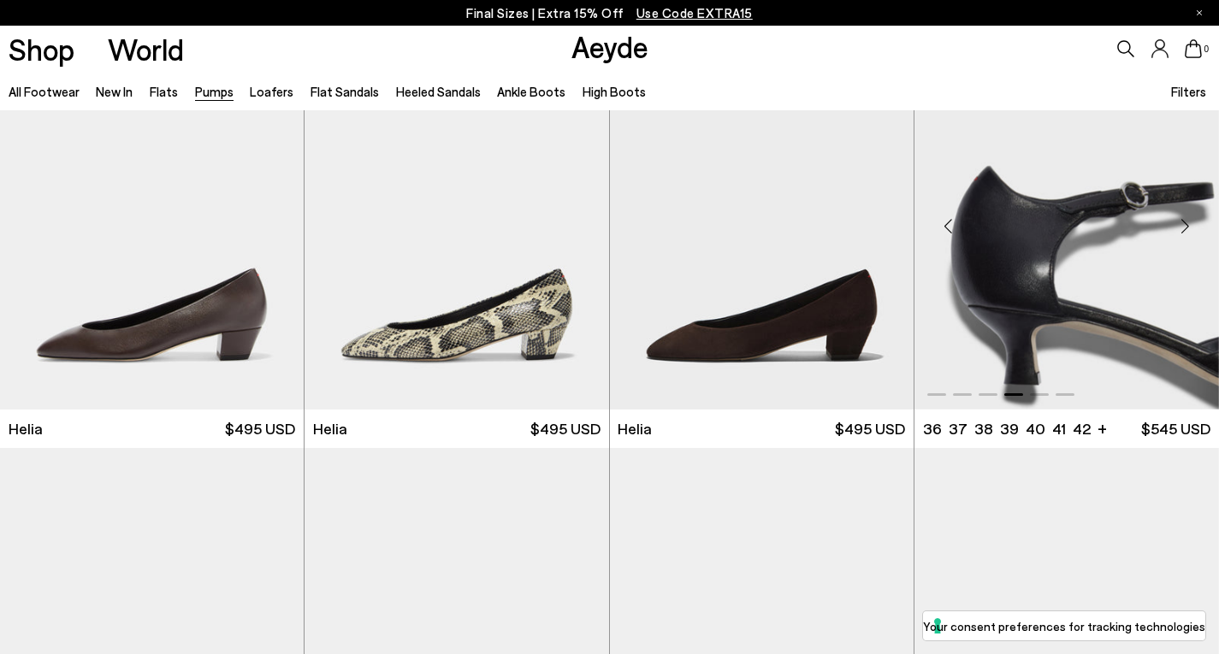
click at [1177, 225] on div "Next slide" at bounding box center [1184, 225] width 51 height 51
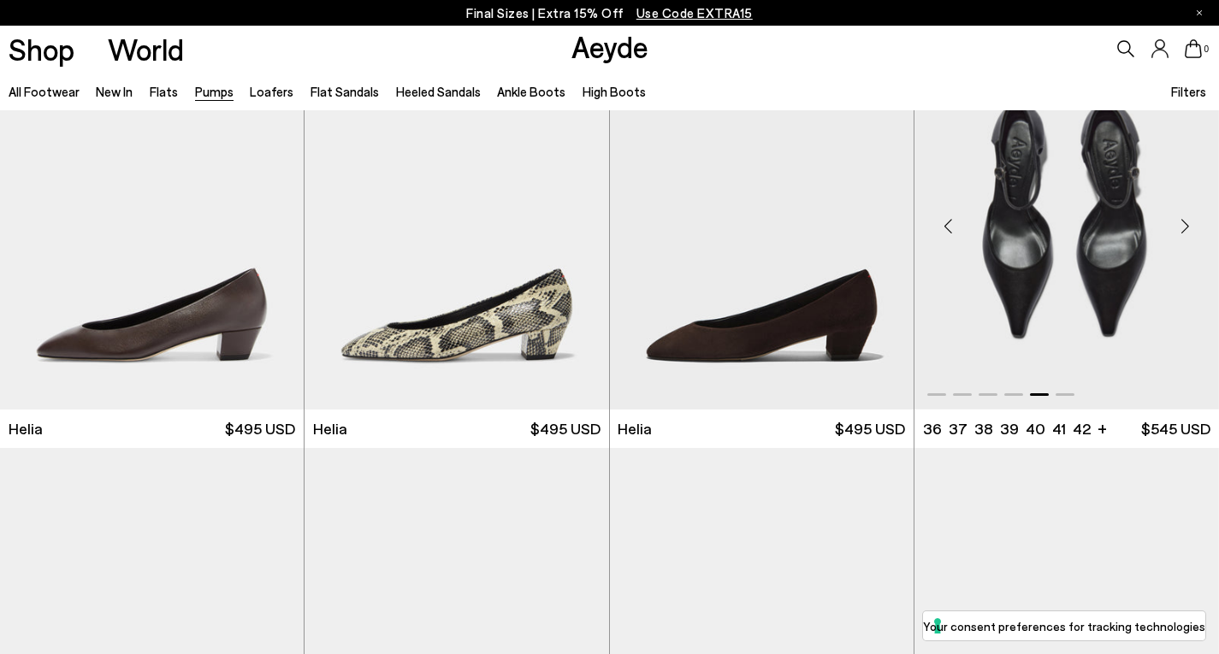
click at [1177, 225] on div "Next slide" at bounding box center [1184, 225] width 51 height 51
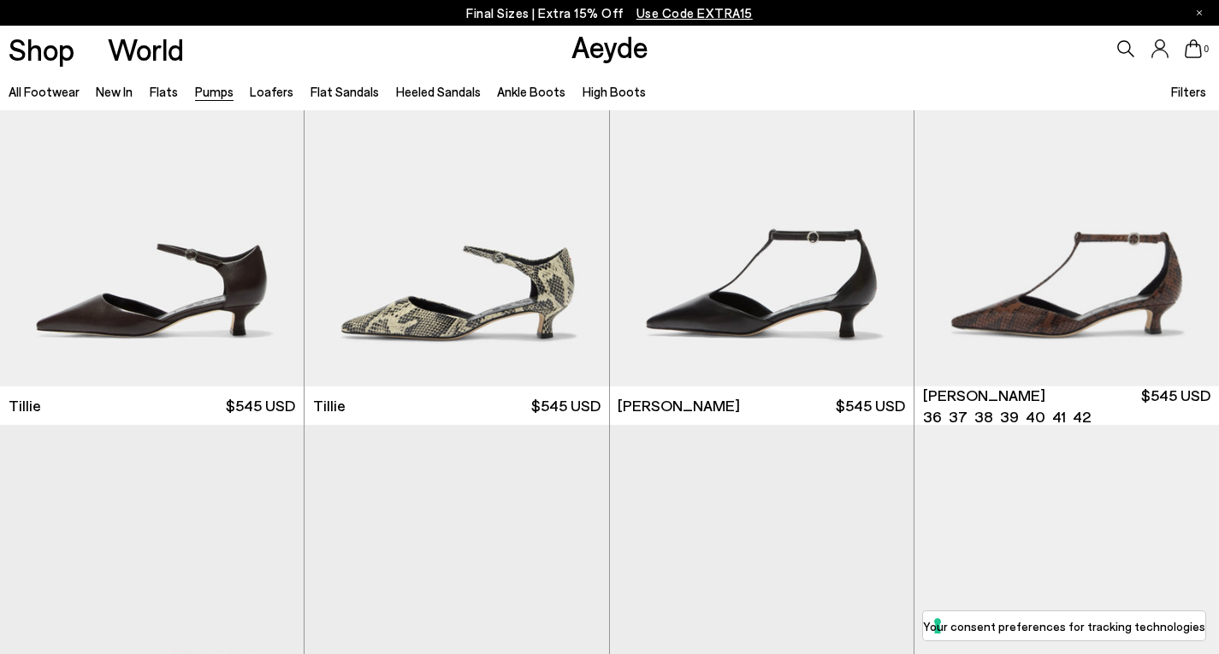
scroll to position [1369, 0]
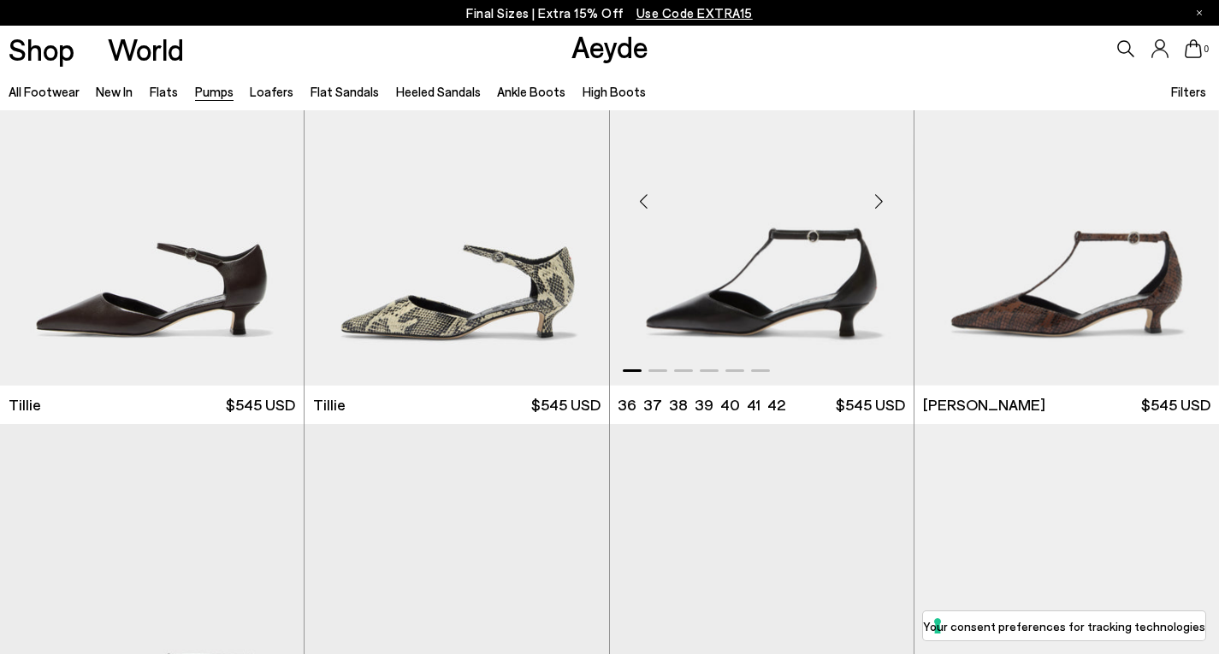
click at [879, 200] on div "Next slide" at bounding box center [879, 201] width 51 height 51
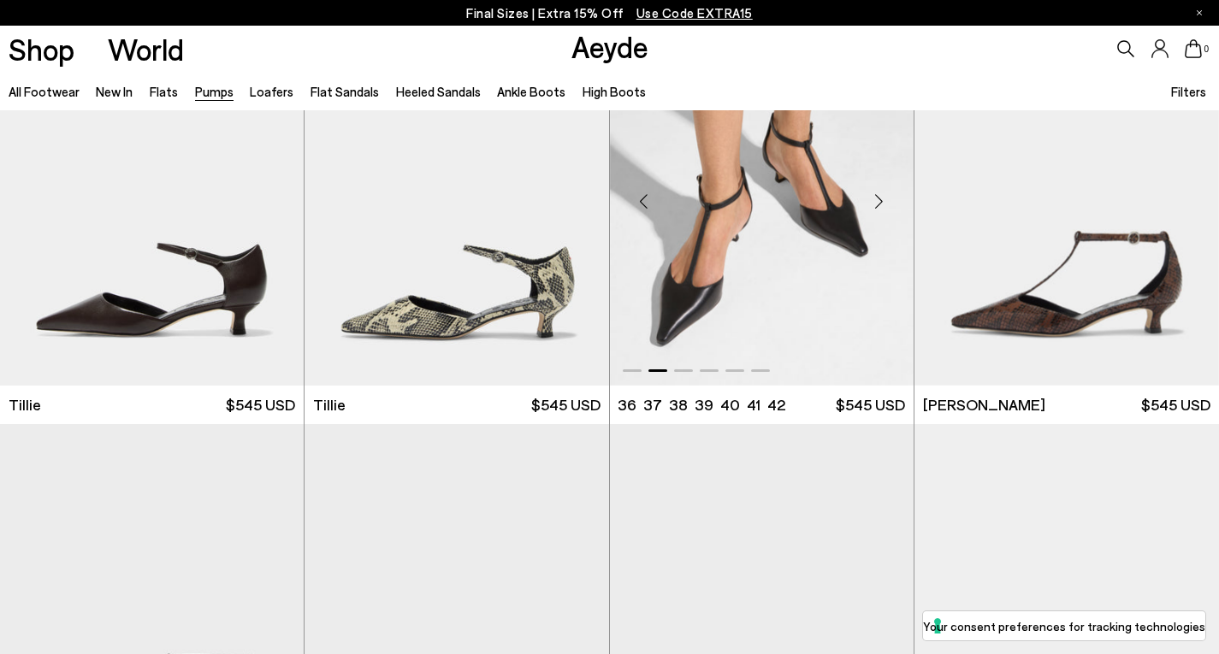
click at [879, 200] on div "Next slide" at bounding box center [879, 201] width 51 height 51
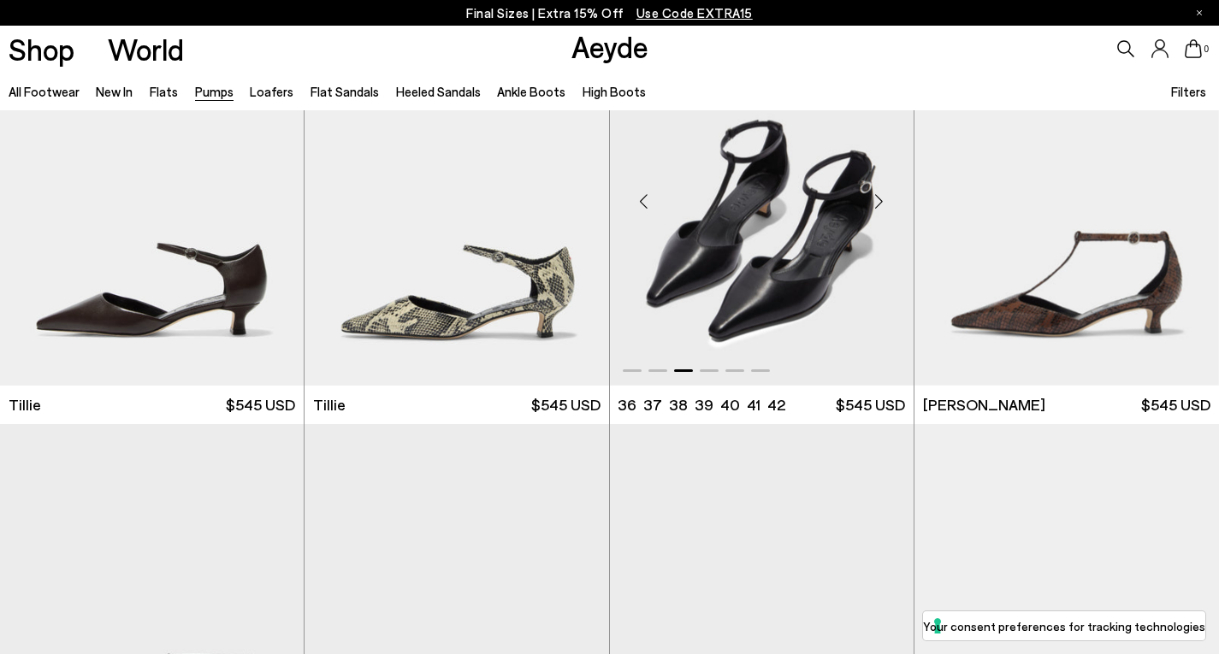
click at [879, 200] on div "Next slide" at bounding box center [879, 201] width 51 height 51
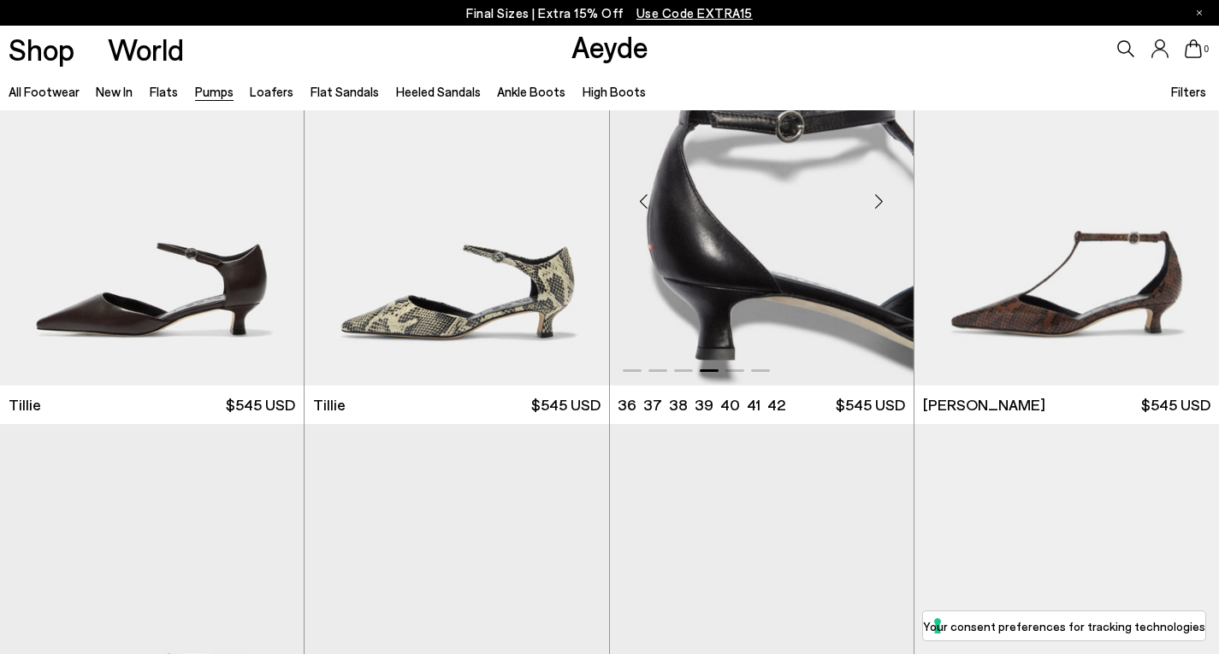
click at [879, 200] on div "Next slide" at bounding box center [879, 201] width 51 height 51
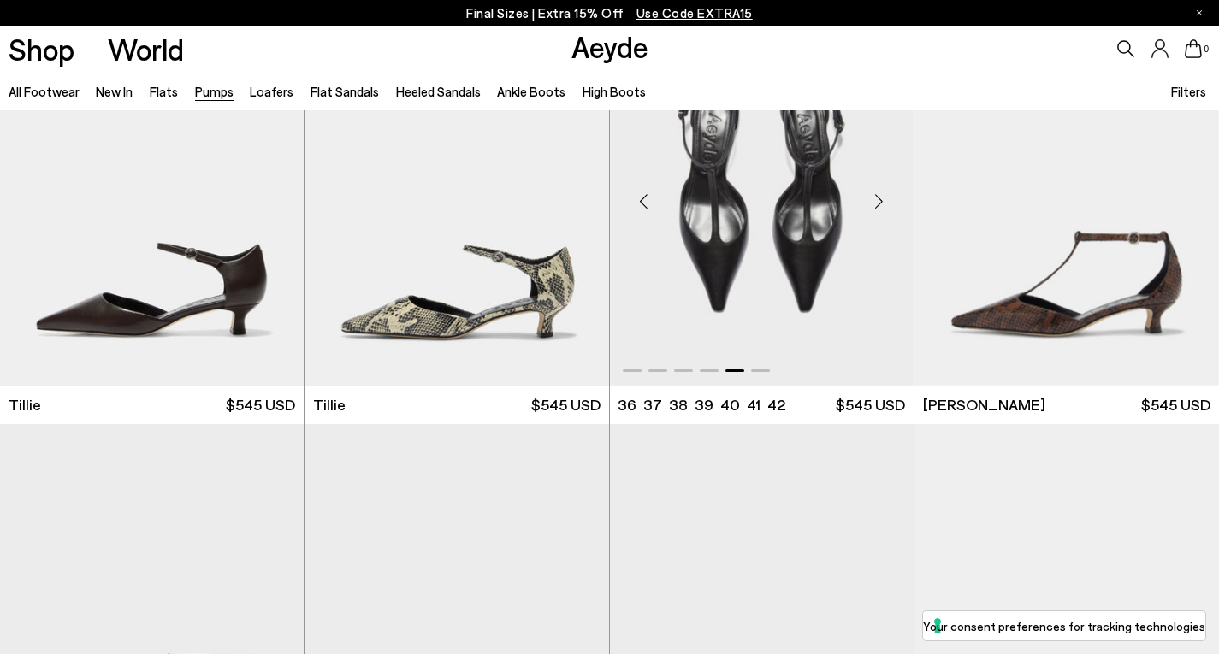
click at [879, 200] on div "Next slide" at bounding box center [879, 201] width 51 height 51
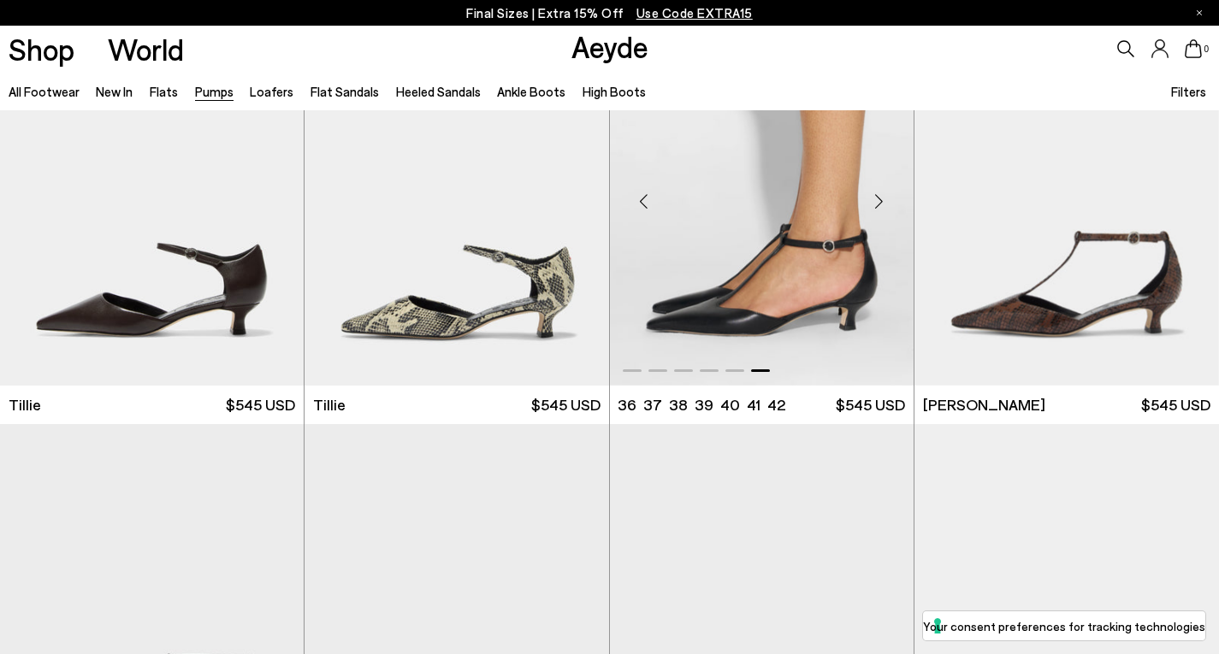
click at [879, 200] on div "Next slide" at bounding box center [879, 201] width 51 height 51
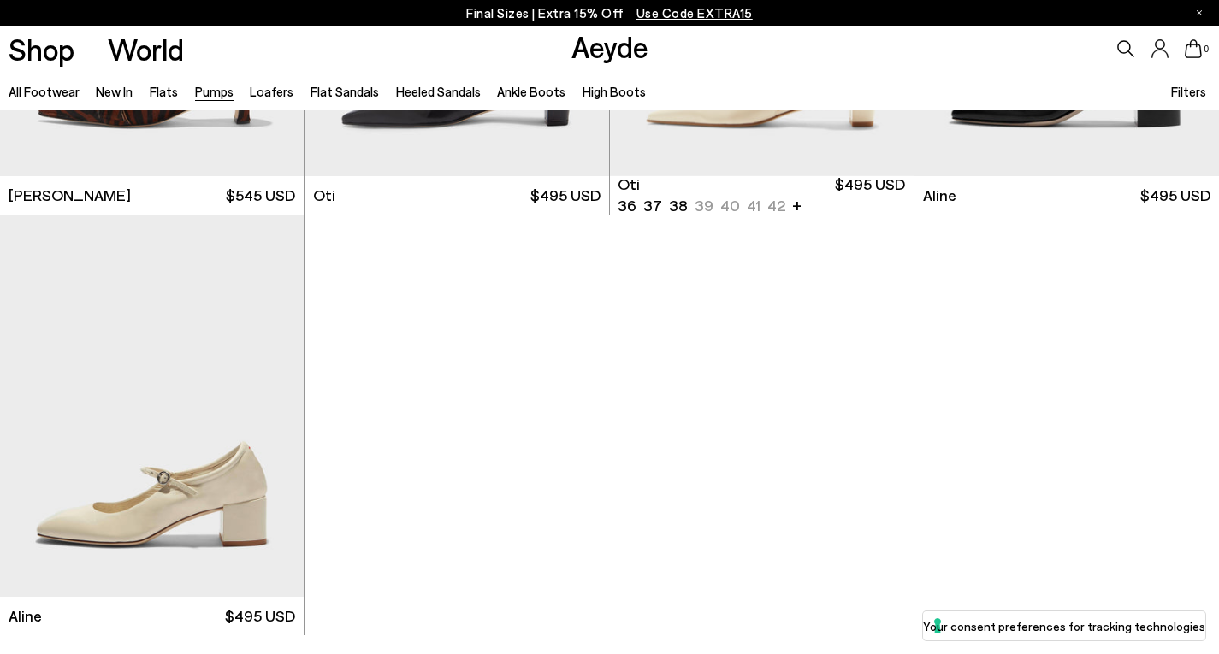
scroll to position [7049, 0]
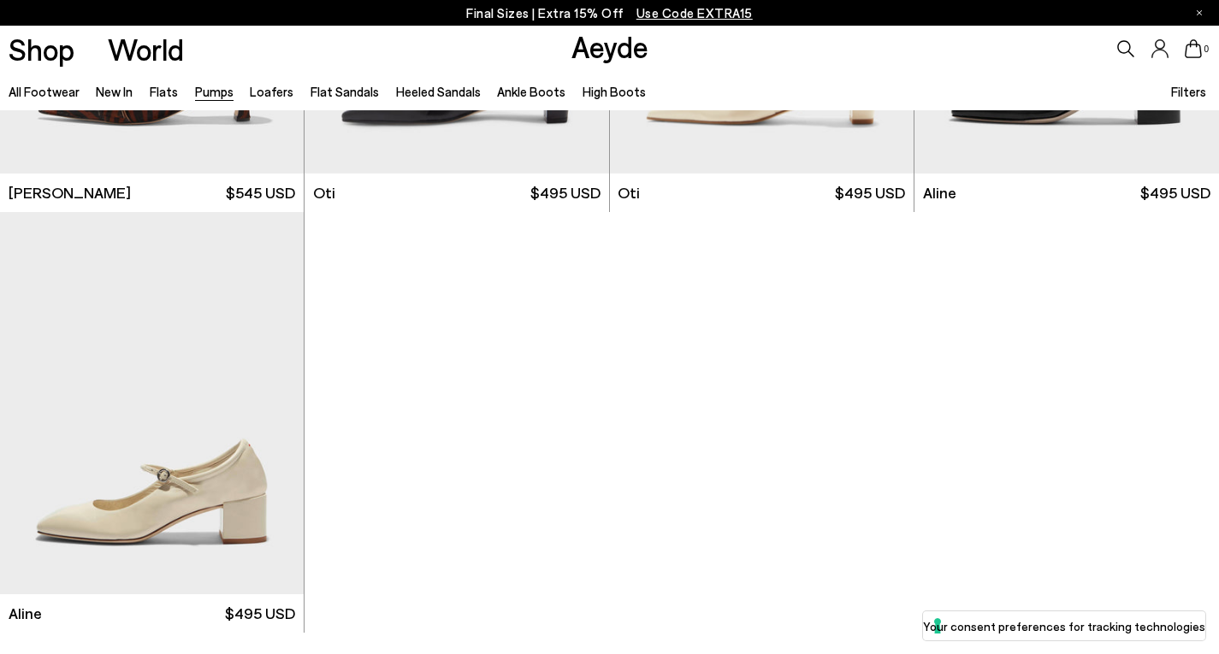
click at [293, 95] on ul "All Footwear New In Flats Pumps Loafers Flat Sandals Heeled Sandals Ankle Boots…" at bounding box center [336, 91] width 654 height 38
click at [272, 94] on link "Loafers" at bounding box center [272, 91] width 44 height 15
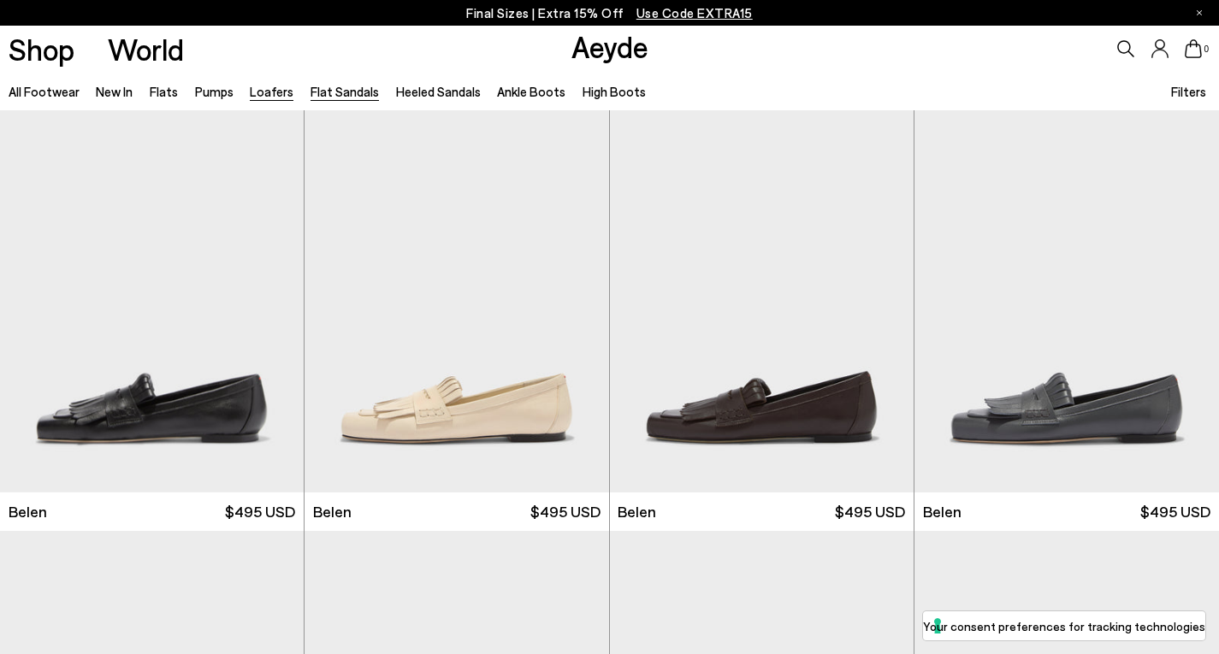
click at [352, 90] on link "Flat Sandals" at bounding box center [345, 91] width 68 height 15
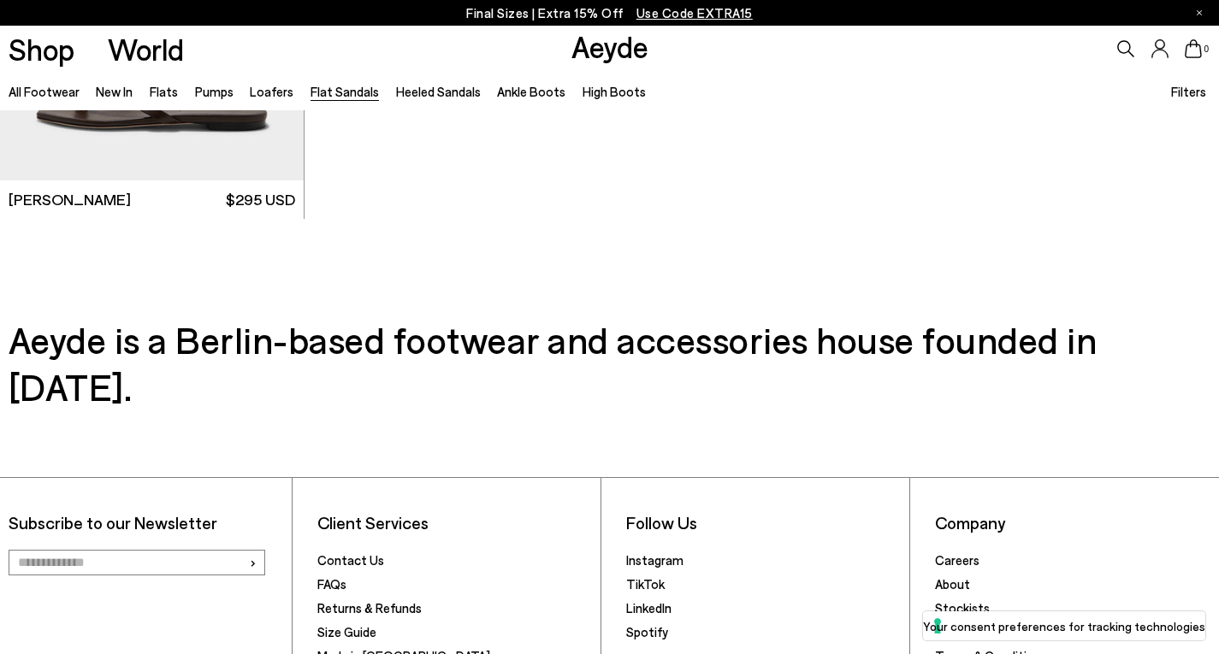
scroll to position [2840, 0]
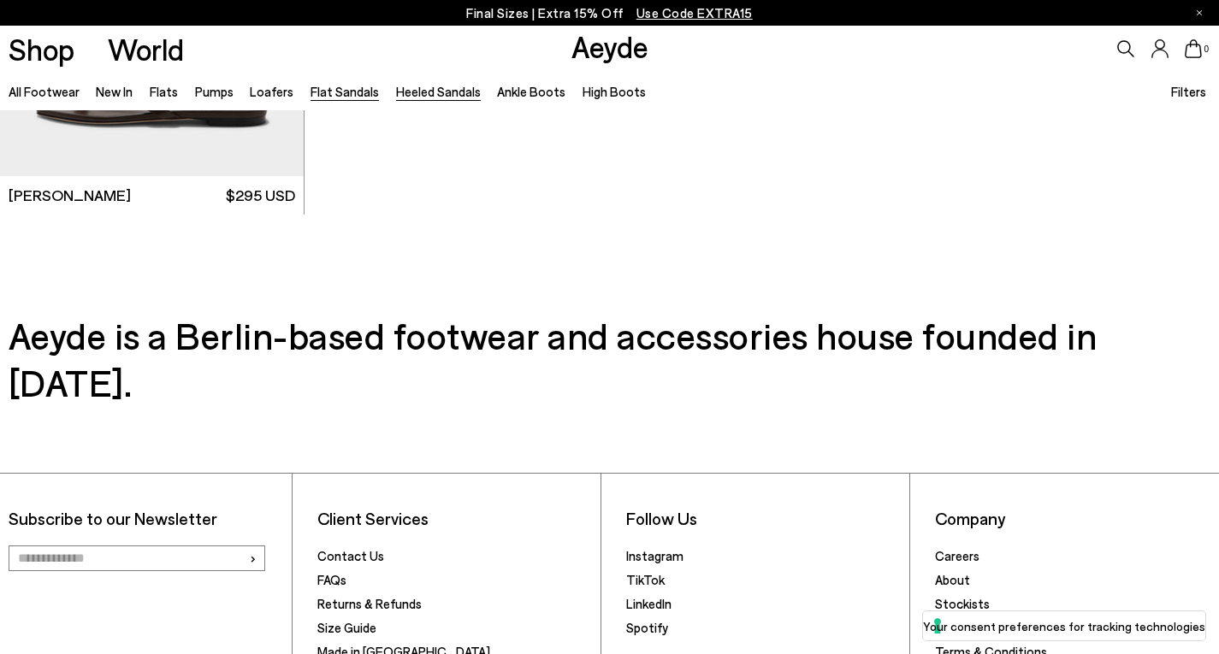
click at [422, 95] on link "Heeled Sandals" at bounding box center [438, 91] width 85 height 15
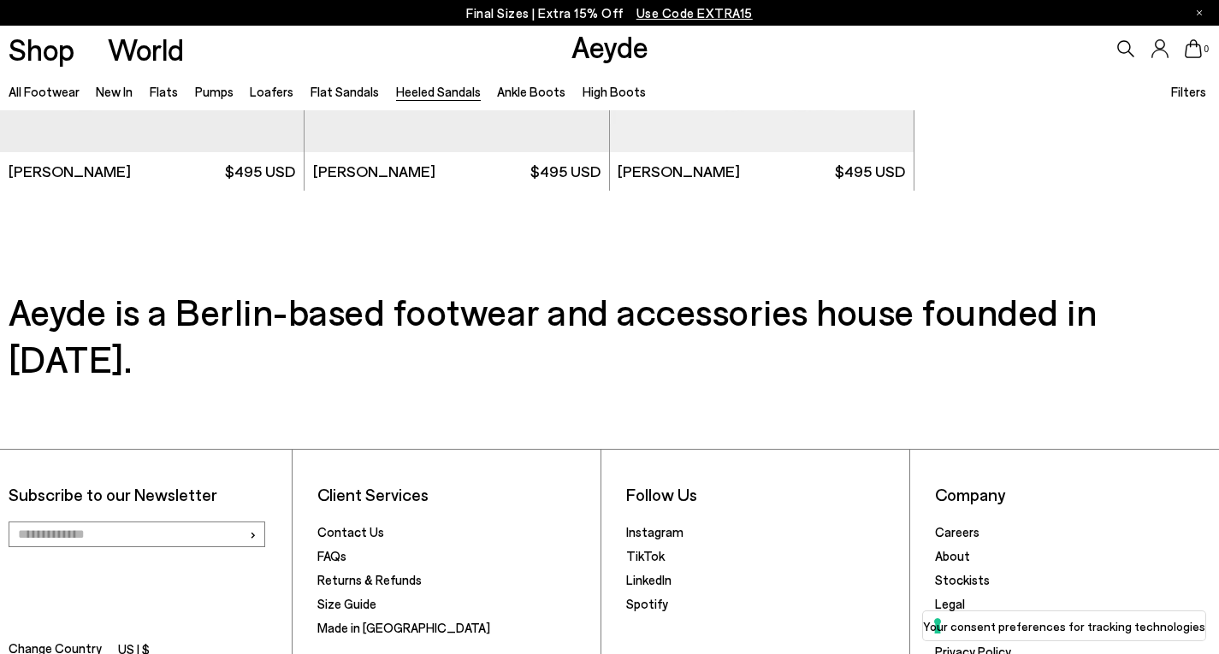
scroll to position [4243, 0]
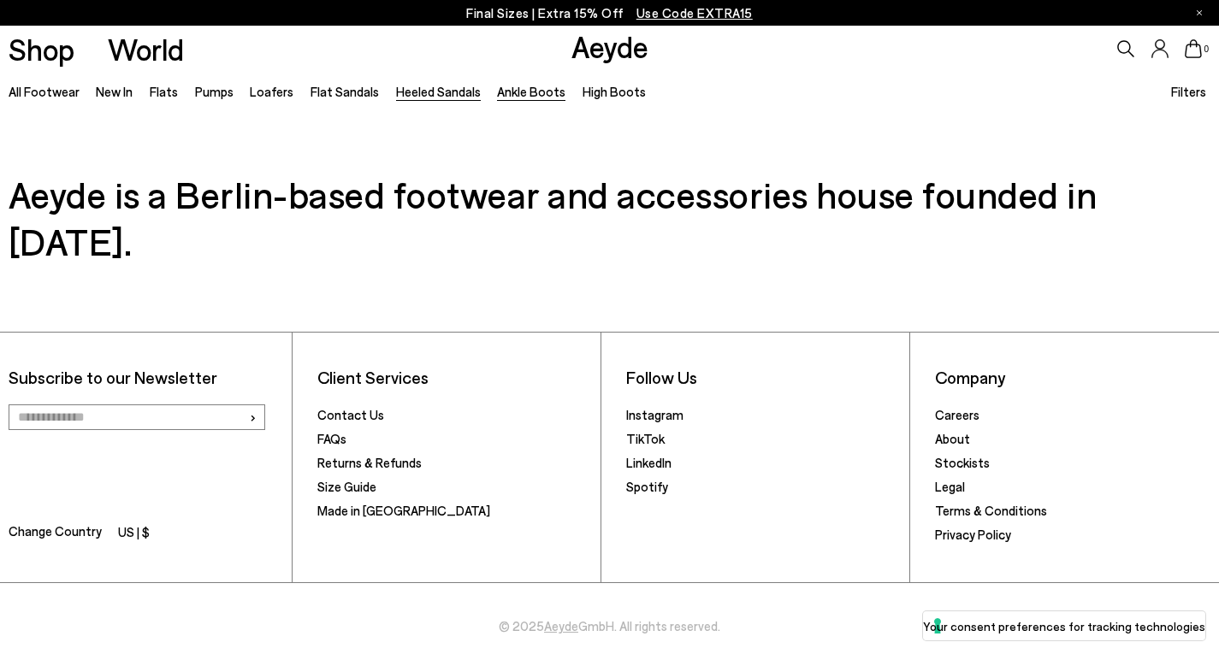
click at [497, 91] on link "Ankle Boots" at bounding box center [531, 91] width 68 height 15
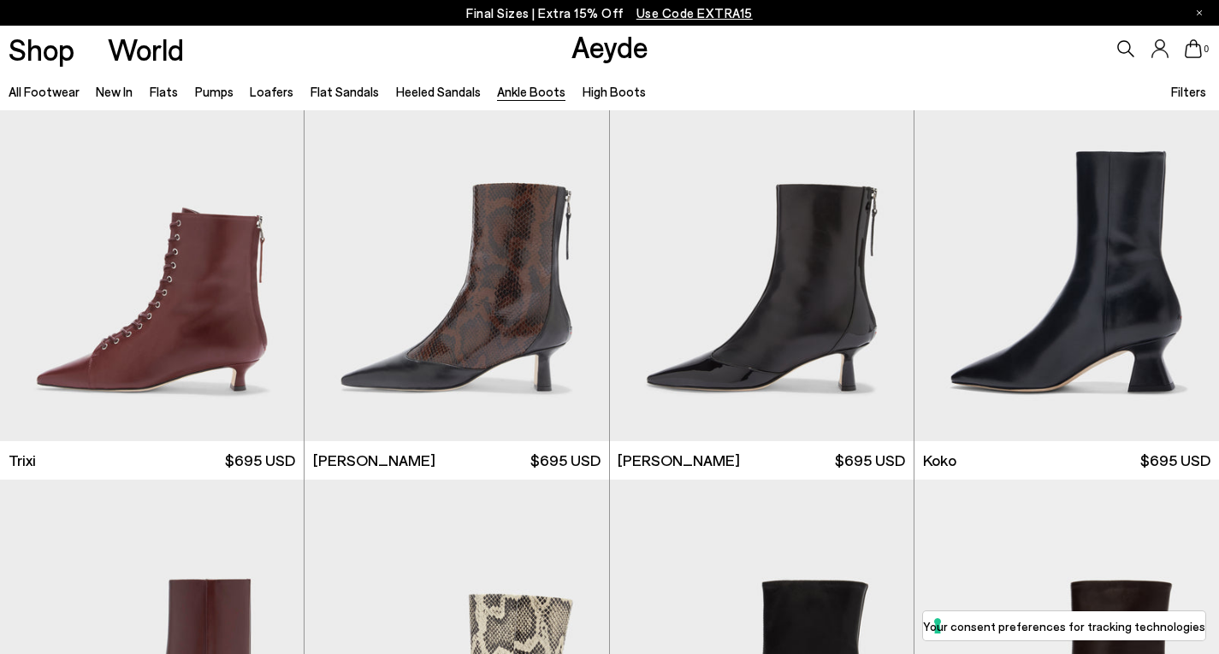
scroll to position [513, 0]
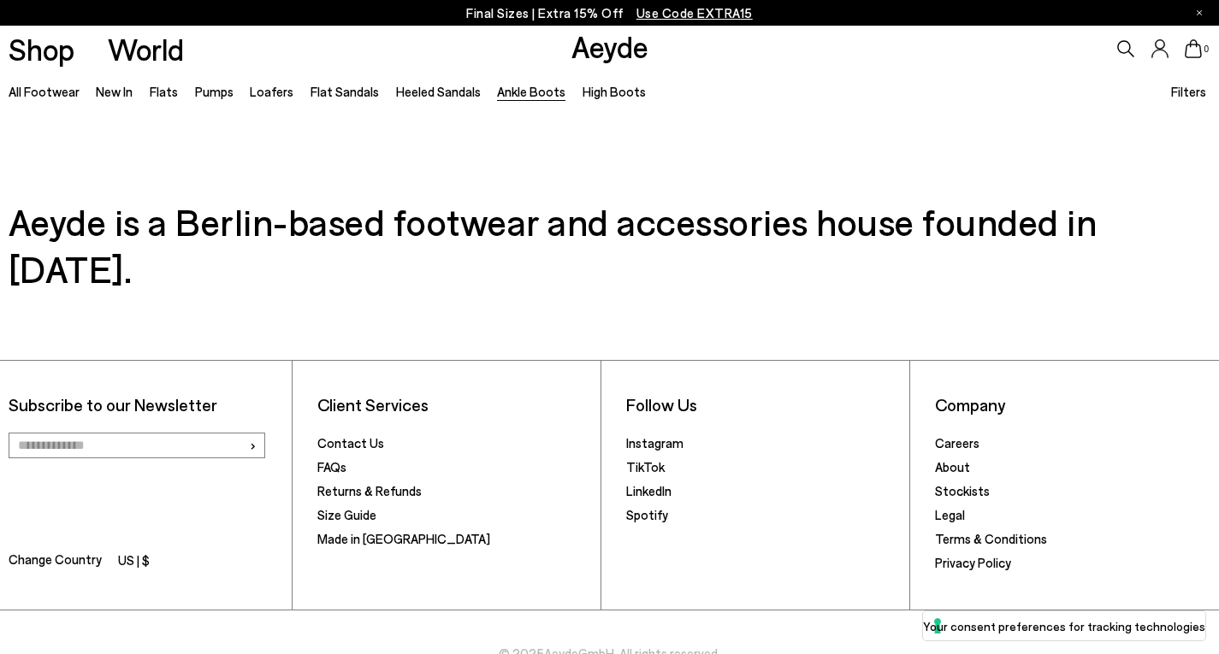
scroll to position [3798, 0]
